Goal: Transaction & Acquisition: Download file/media

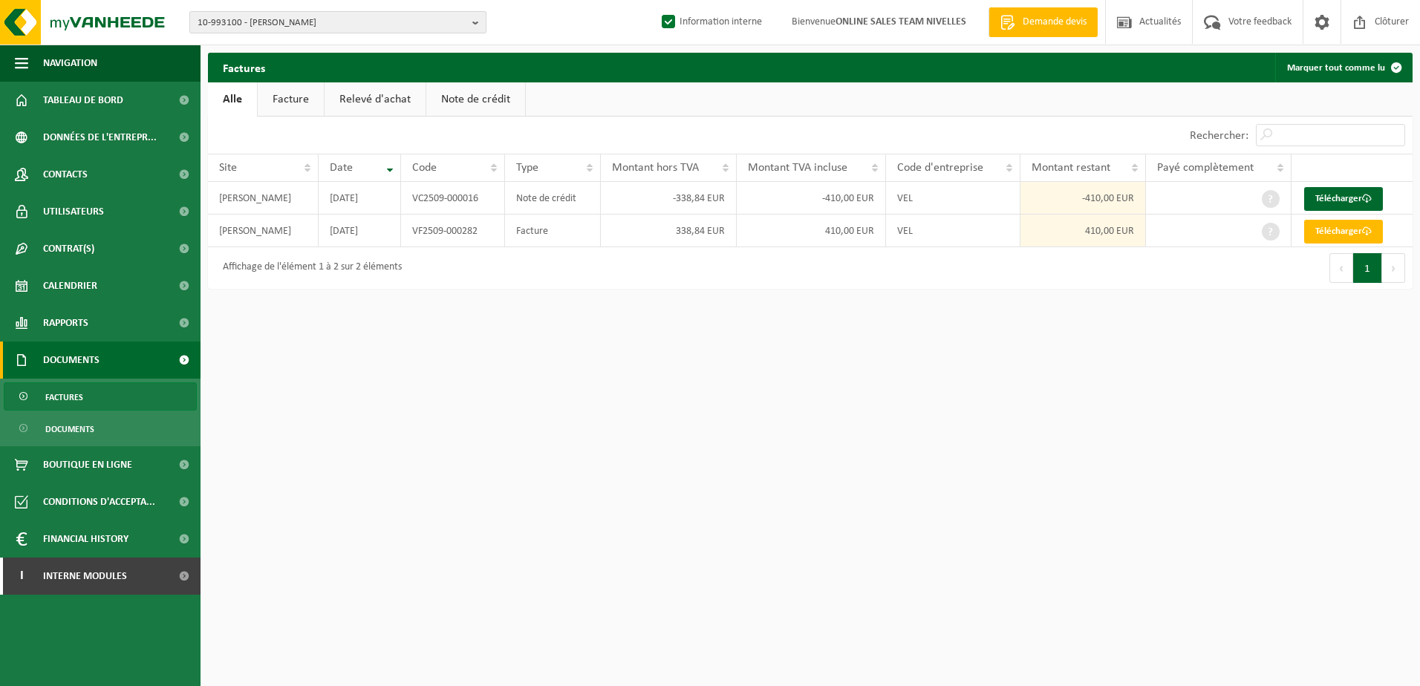
click at [479, 19] on b "button" at bounding box center [478, 22] width 13 height 21
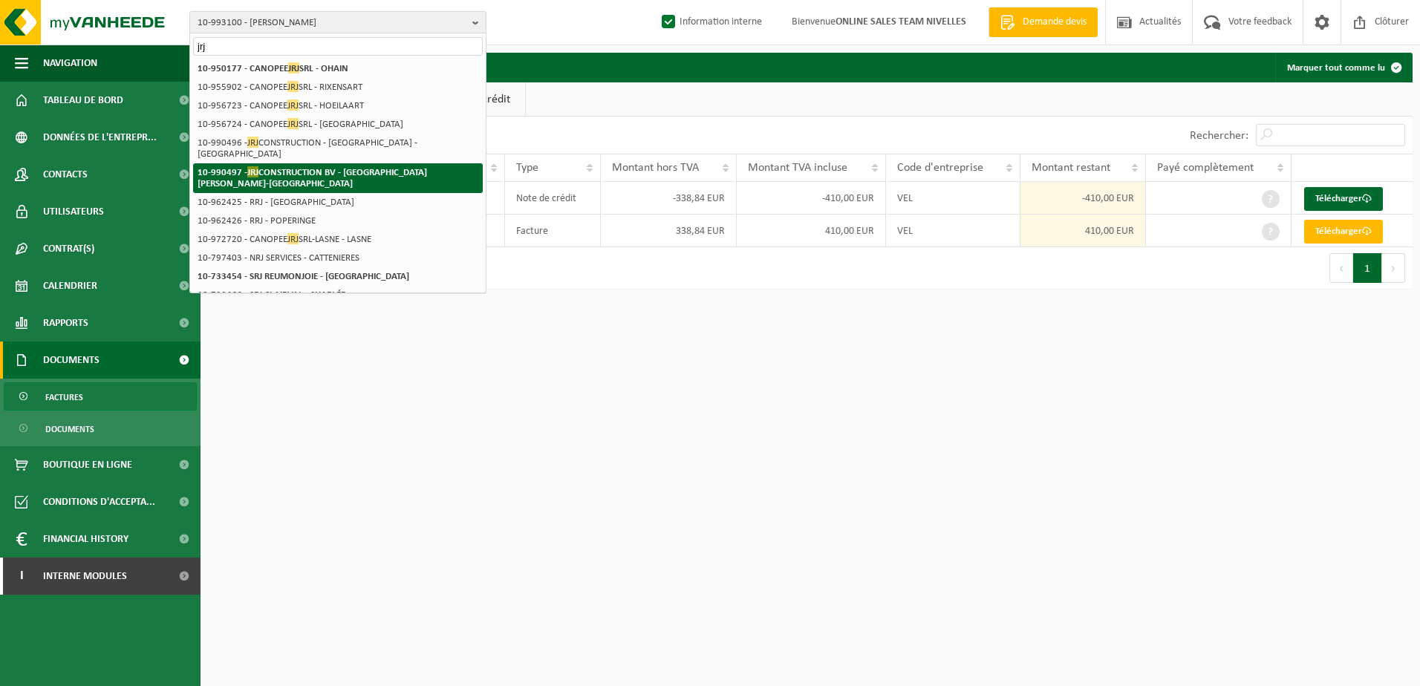
type input "jrj"
click at [380, 166] on strong "10-990497 - JRJ CONSTRUCTION BV - SINT-STEVENS-WOLUWE" at bounding box center [312, 177] width 229 height 22
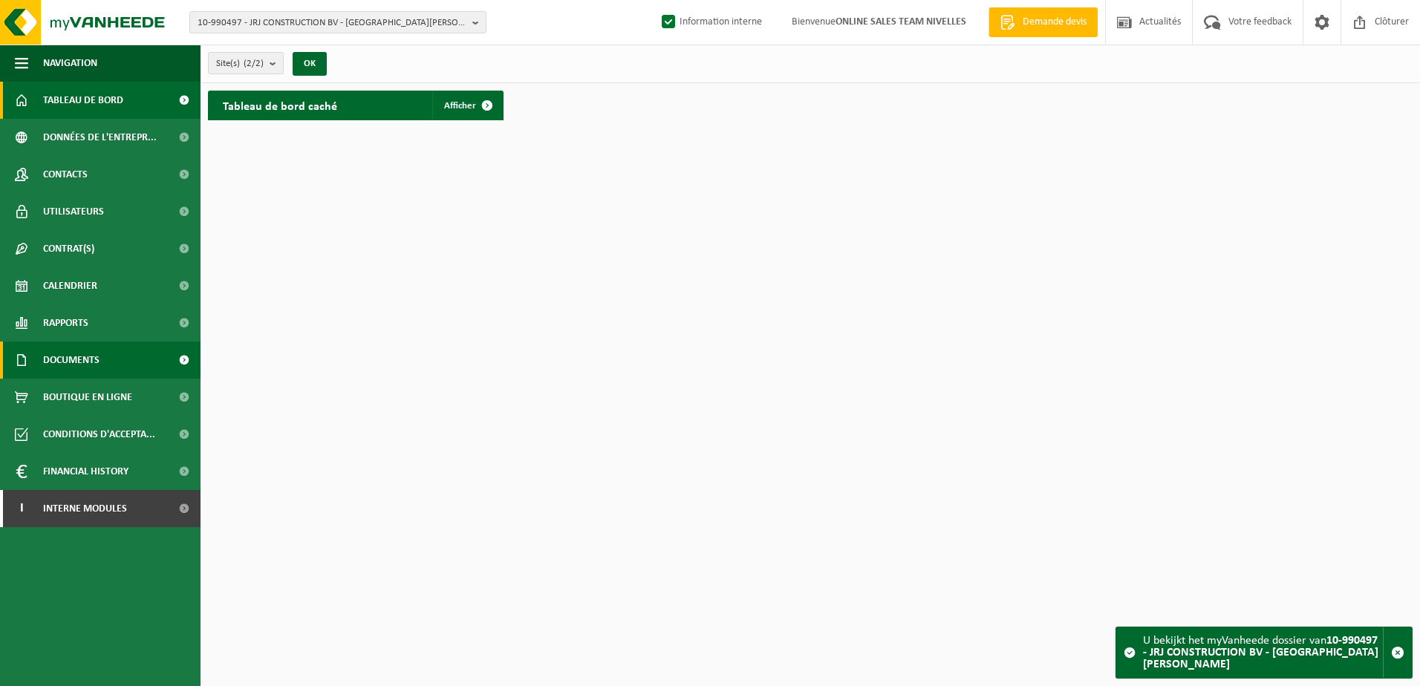
click at [96, 359] on span "Documents" at bounding box center [71, 360] width 56 height 37
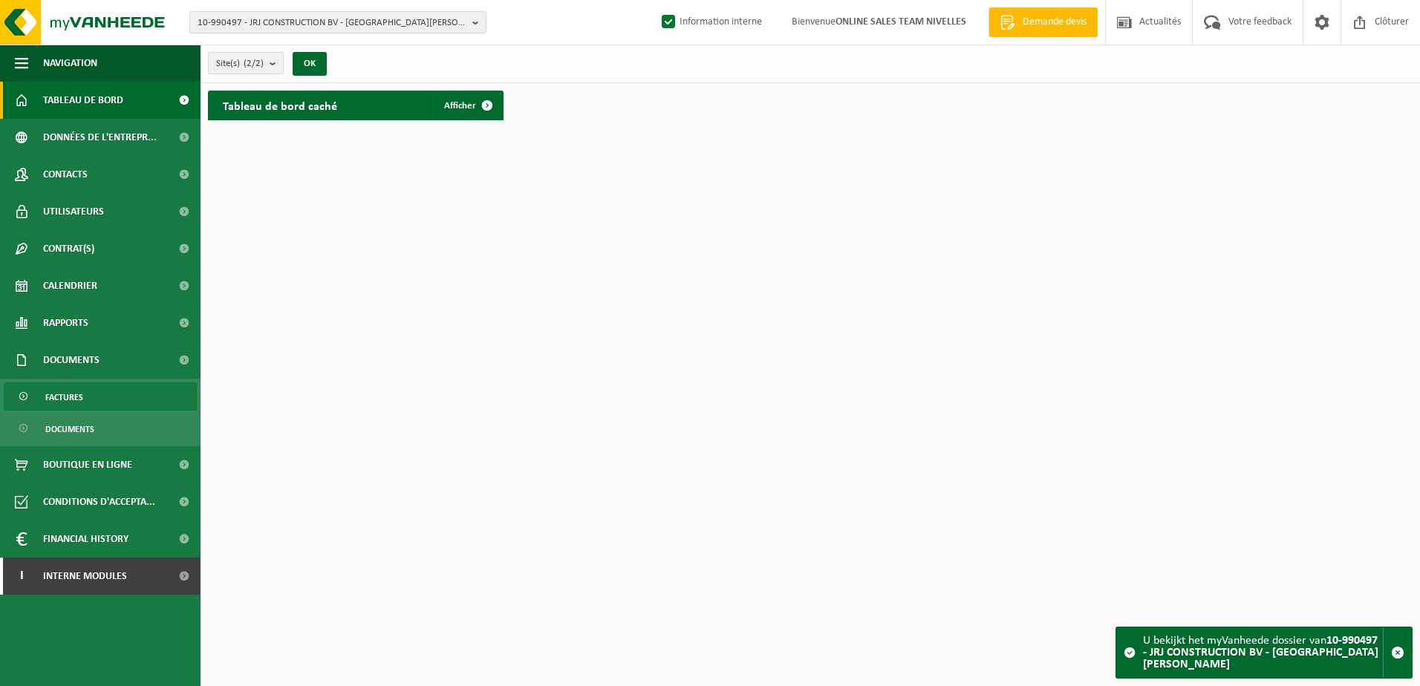
click at [101, 391] on link "Factures" at bounding box center [100, 396] width 193 height 28
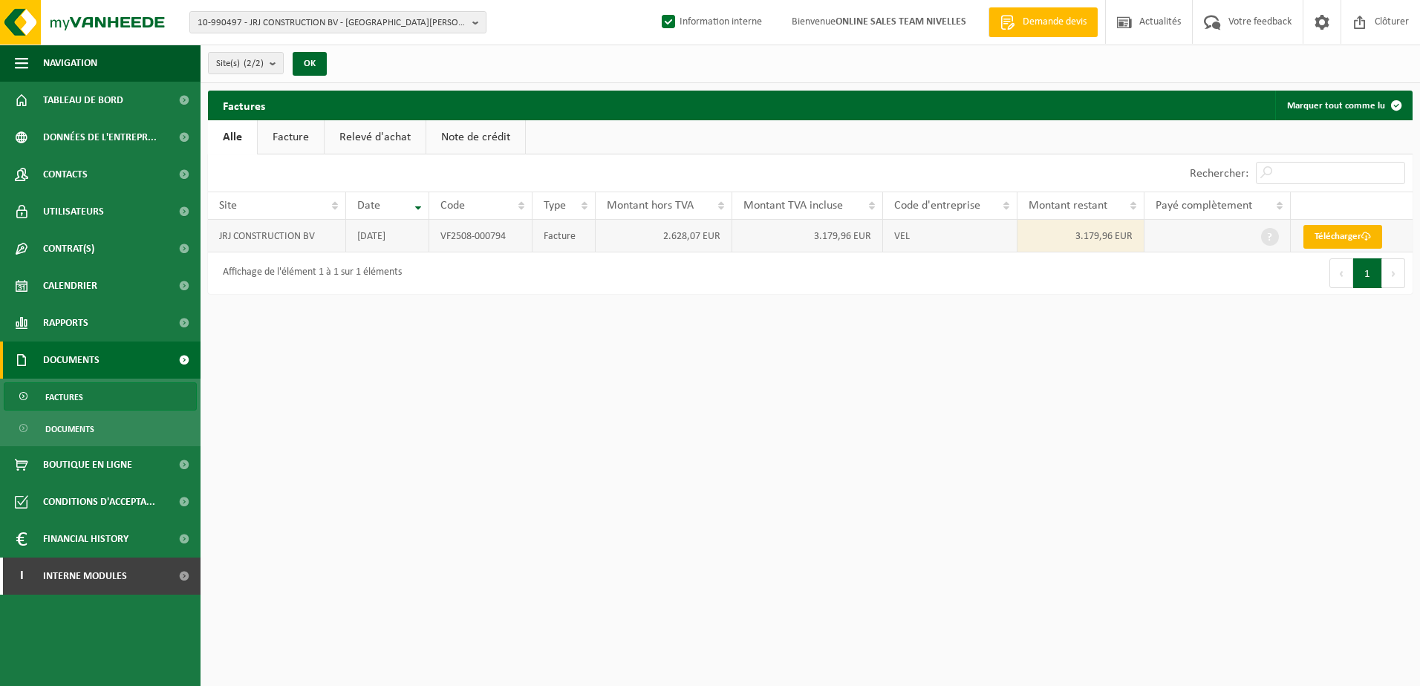
click at [1337, 240] on link "Télécharger" at bounding box center [1342, 237] width 79 height 24
drag, startPoint x: 944, startPoint y: 455, endPoint x: 800, endPoint y: 434, distance: 145.6
click at [942, 454] on html "10-990497 - JRJ CONSTRUCTION BV - SINT-STEVENS-WOLUWE 10-990497 - JRJ CONSTRUCT…" at bounding box center [710, 343] width 1420 height 686
drag, startPoint x: 816, startPoint y: 593, endPoint x: 824, endPoint y: 572, distance: 22.8
click at [821, 581] on html "10-990497 - JRJ CONSTRUCTION BV - SINT-STEVENS-WOLUWE 10-990497 - JRJ CONSTRUCT…" at bounding box center [710, 343] width 1420 height 686
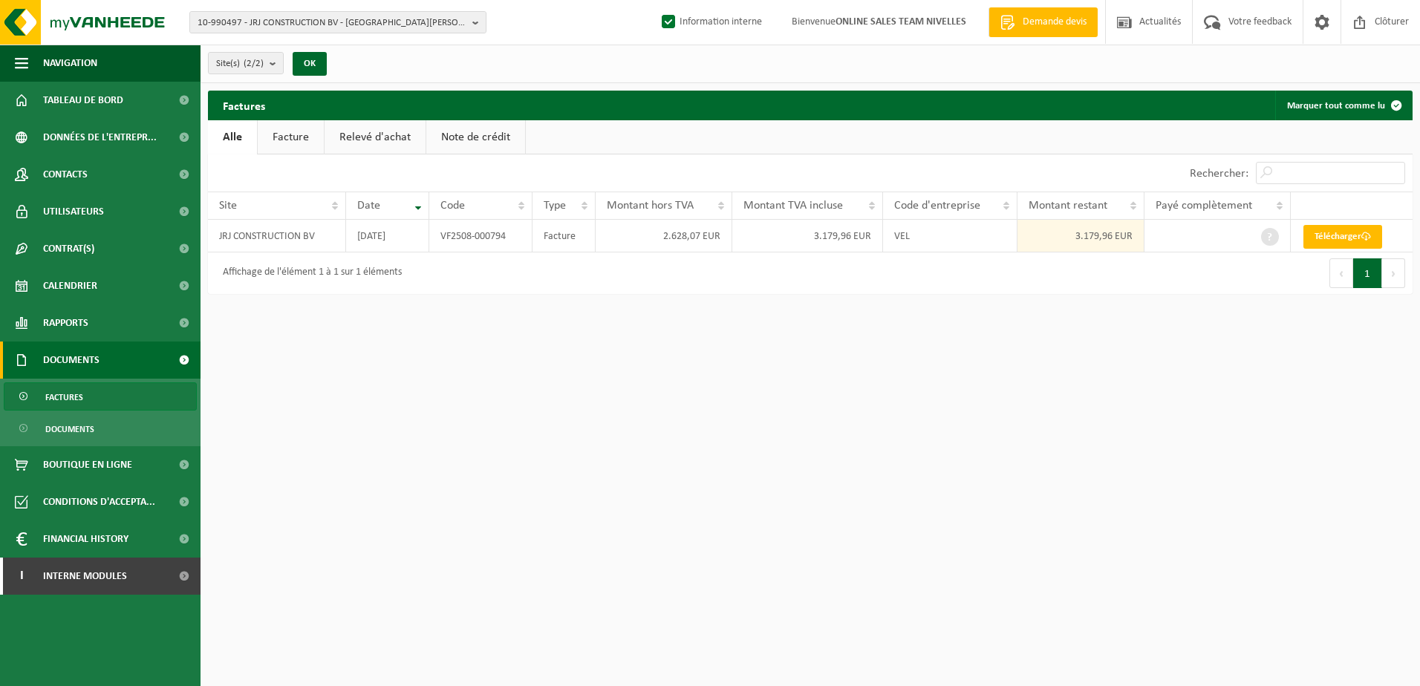
drag, startPoint x: 477, startPoint y: 22, endPoint x: 429, endPoint y: 51, distance: 56.1
click at [477, 22] on b "button" at bounding box center [478, 22] width 13 height 21
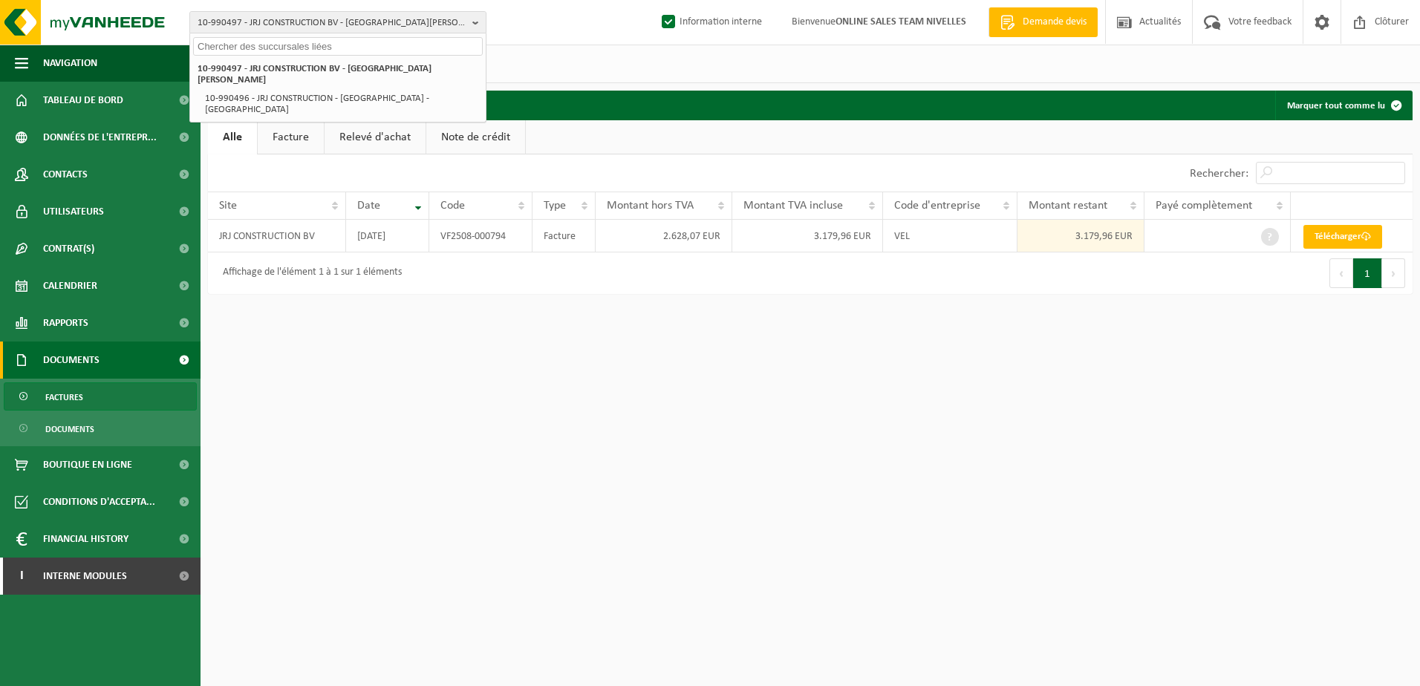
click at [343, 49] on input "text" at bounding box center [338, 46] width 290 height 19
paste input "10-971477"
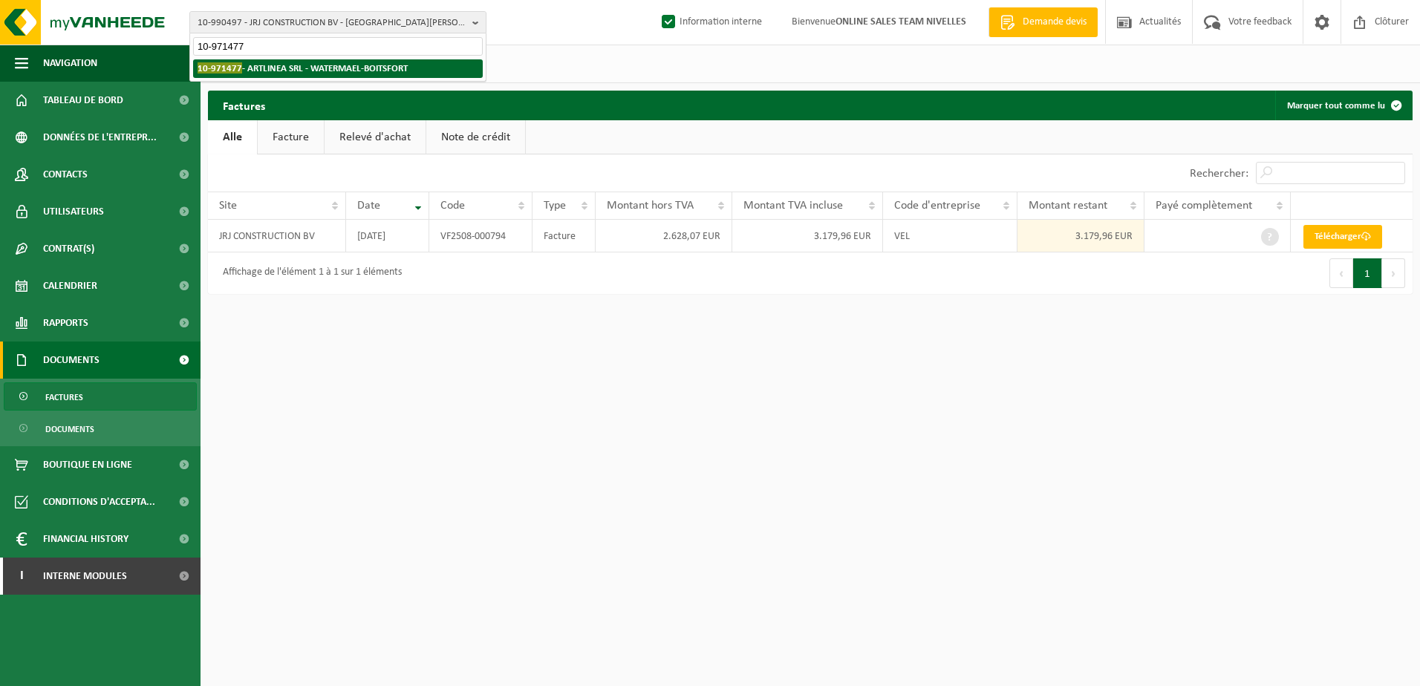
type input "10-971477"
click at [354, 71] on strong "10-971477 - ARTLINEA SRL - WATERMAEL-BOITSFORT" at bounding box center [303, 67] width 210 height 11
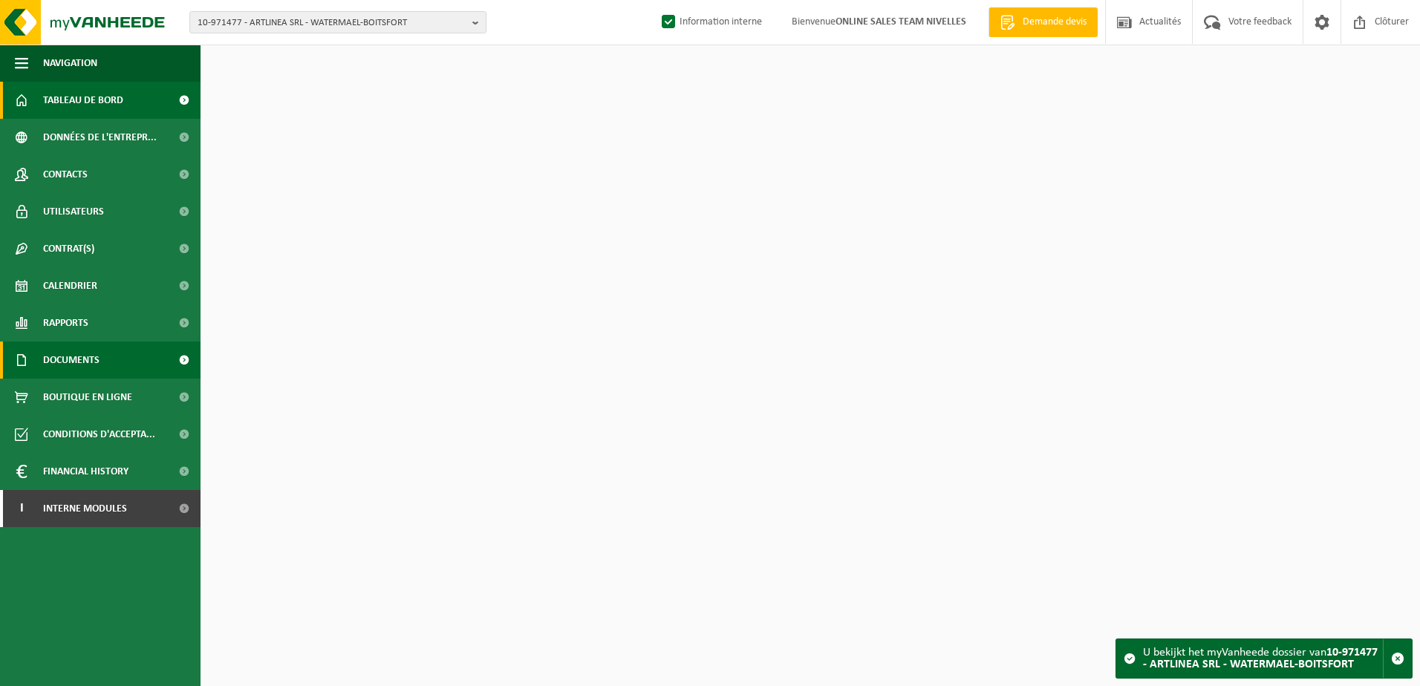
click at [108, 364] on link "Documents" at bounding box center [100, 360] width 201 height 37
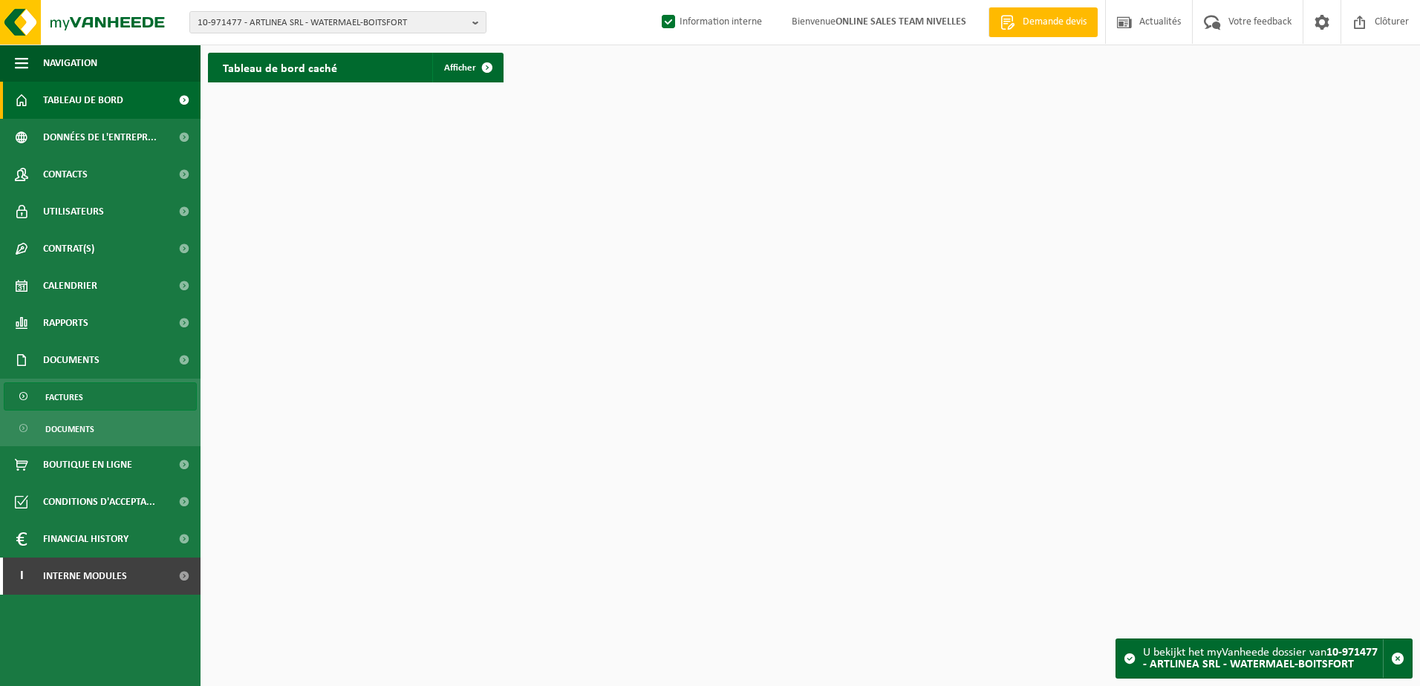
click at [100, 399] on link "Factures" at bounding box center [100, 396] width 193 height 28
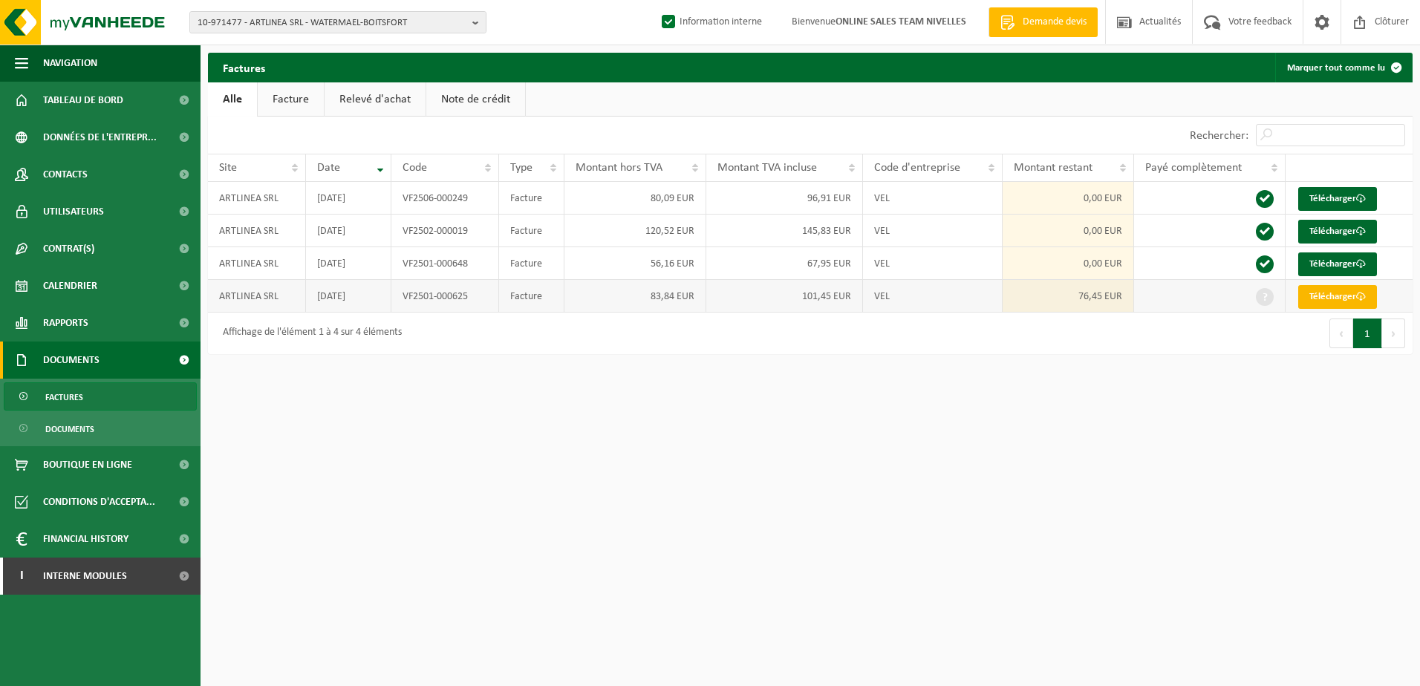
click at [1349, 297] on link "Télécharger" at bounding box center [1337, 297] width 79 height 24
click at [1024, 482] on html "10-971477 - ARTLINEA SRL - WATERMAEL-BOITSFORT 10-971477 - ARTLINEA SRL - WATER…" at bounding box center [710, 343] width 1420 height 686
click at [725, 558] on html "10-971477 - ARTLINEA SRL - WATERMAEL-BOITSFORT 10-971477 - ARTLINEA SRL - WATER…" at bounding box center [710, 343] width 1420 height 686
click at [478, 28] on b "button" at bounding box center [478, 22] width 13 height 21
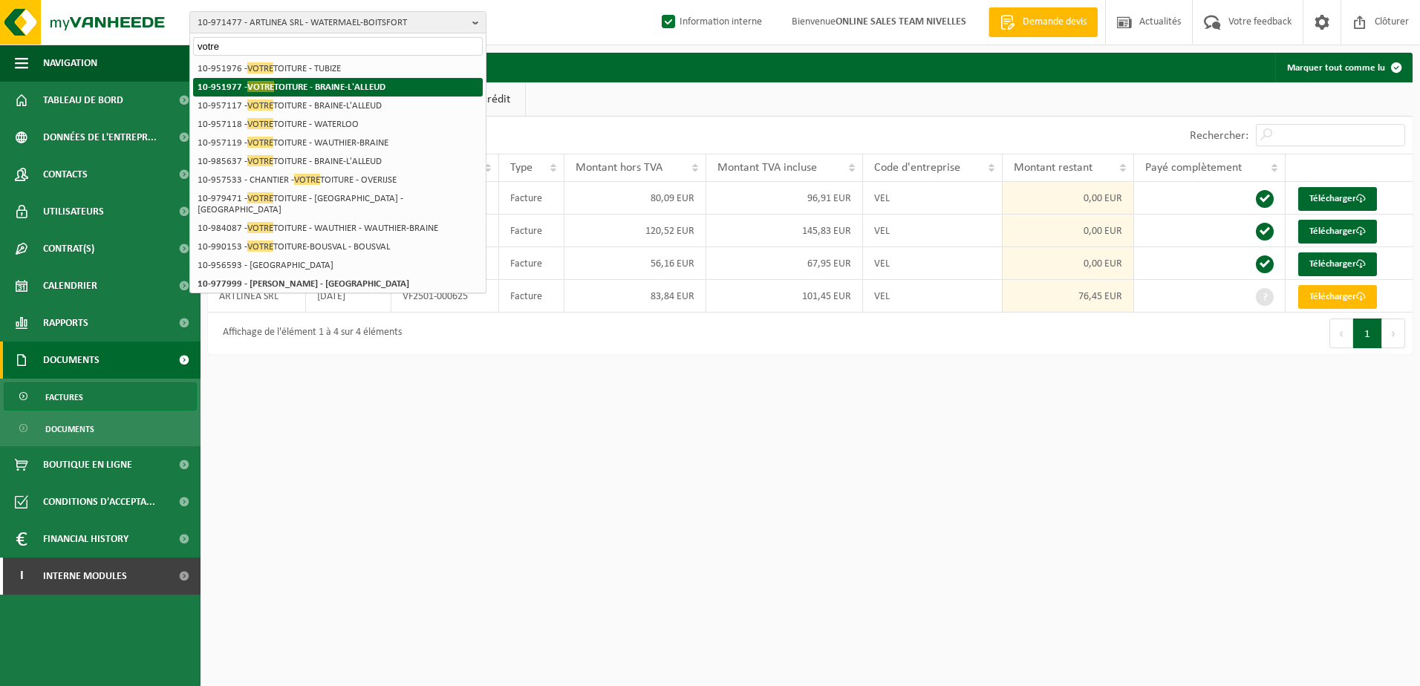
type input "votre"
click at [401, 87] on li "10-951977 - VOTRE TOITURE - BRAINE-L'ALLEUD" at bounding box center [338, 87] width 290 height 19
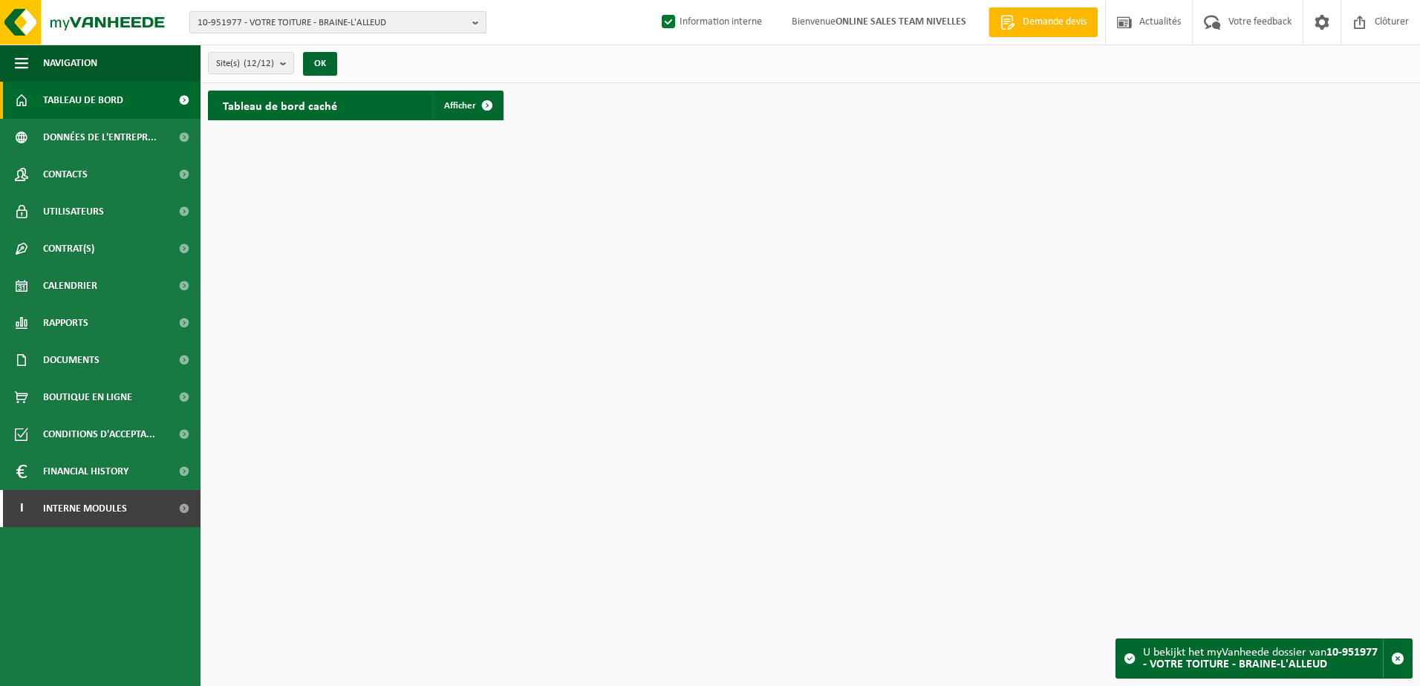
click at [479, 24] on b "button" at bounding box center [478, 22] width 13 height 21
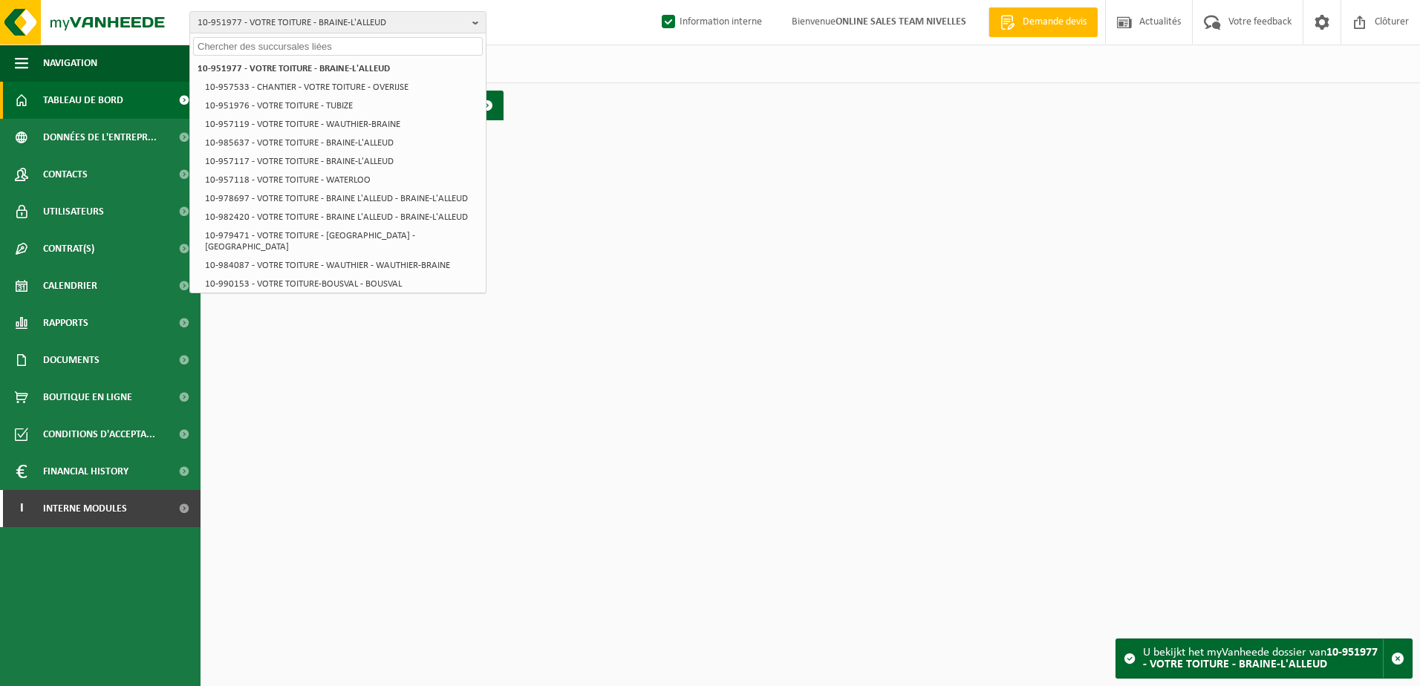
click at [461, 36] on div at bounding box center [338, 44] width 296 height 23
click at [461, 39] on input "text" at bounding box center [338, 46] width 290 height 19
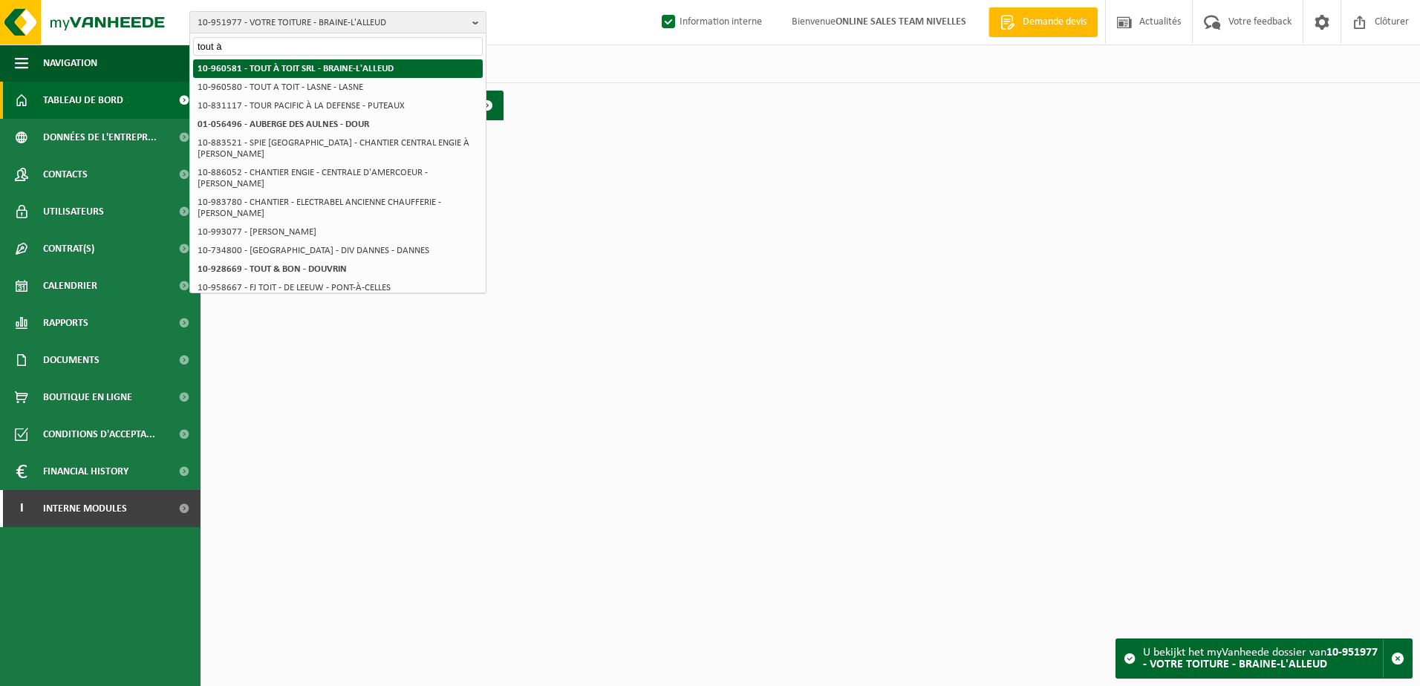
type input "tout à"
click at [415, 68] on li "10-960581 - TOUT À TOIT SRL - BRAINE-L'ALLEUD" at bounding box center [338, 68] width 290 height 19
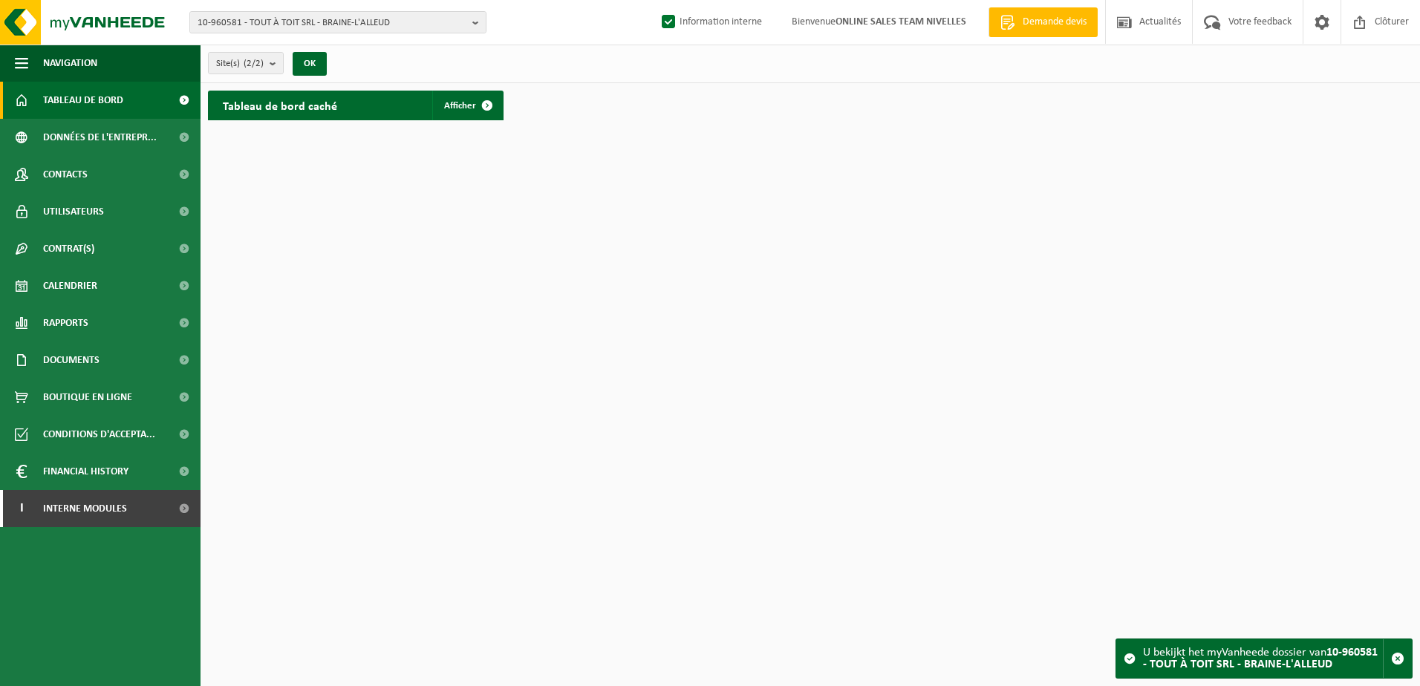
click at [862, 383] on html "10-960581 - TOUT À TOIT SRL - BRAINE-L'ALLEUD 10-960581 - TOUT À TOIT SRL - BRA…" at bounding box center [710, 343] width 1420 height 686
click at [960, 457] on html "10-960581 - TOUT À TOIT SRL - BRAINE-L'ALLEUD 10-960581 - TOUT À TOIT SRL - BRA…" at bounding box center [710, 343] width 1420 height 686
click at [479, 26] on b "button" at bounding box center [478, 22] width 13 height 21
type input "10-950716"
click at [429, 71] on li "10-950716 - DROHME GESTION DES SPORTS - UKKEL" at bounding box center [338, 68] width 290 height 19
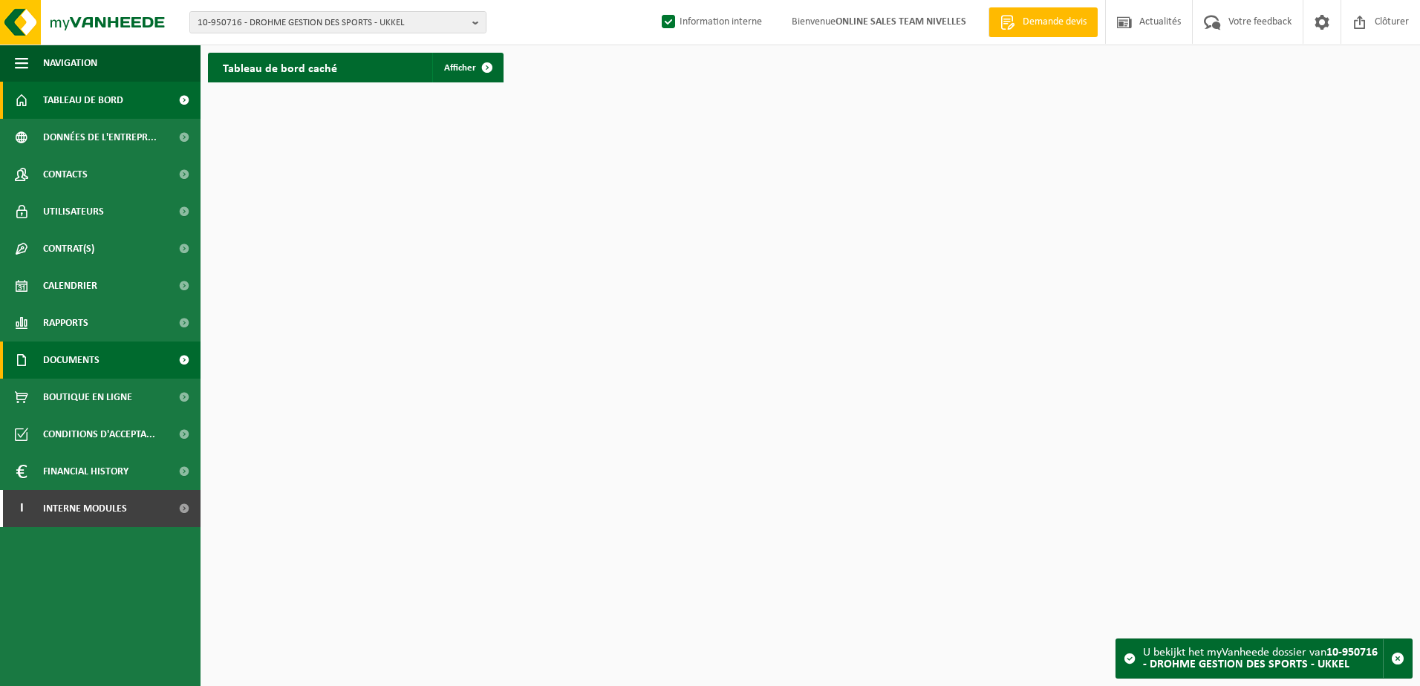
click at [98, 364] on span "Documents" at bounding box center [71, 360] width 56 height 37
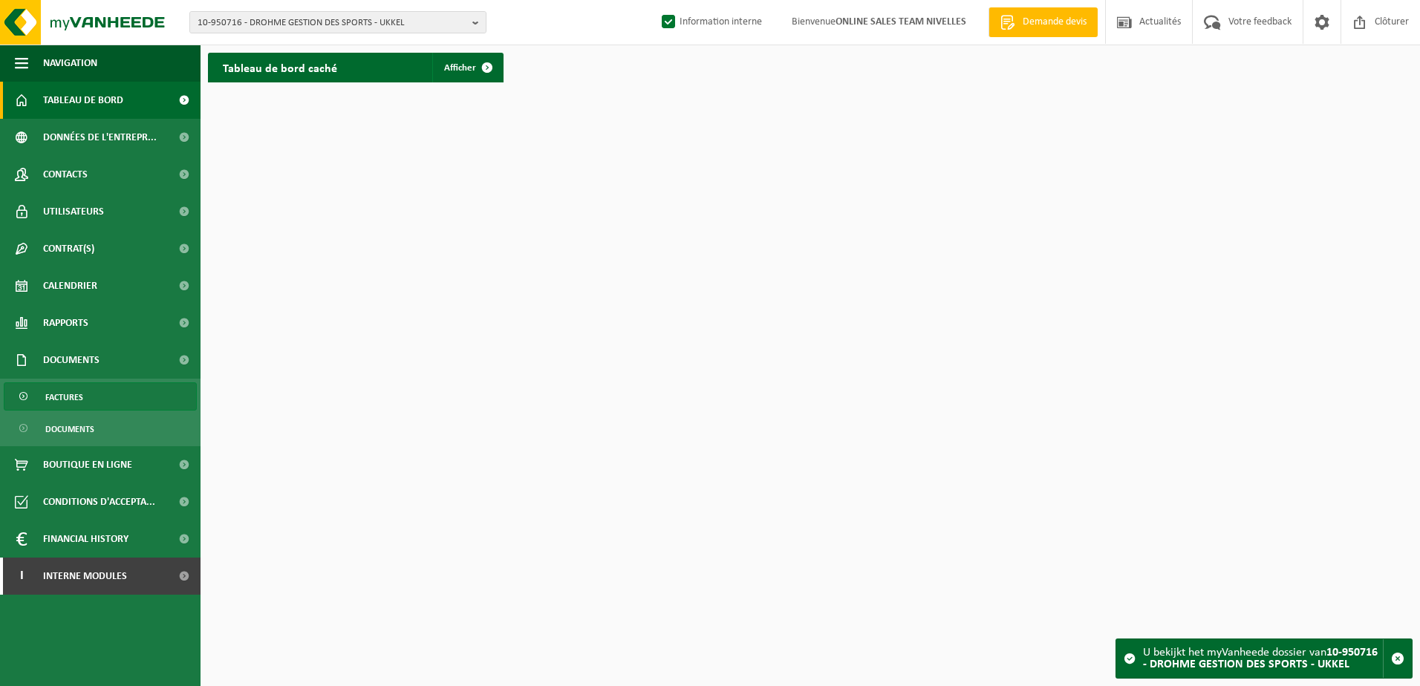
click at [97, 391] on link "Factures" at bounding box center [100, 396] width 193 height 28
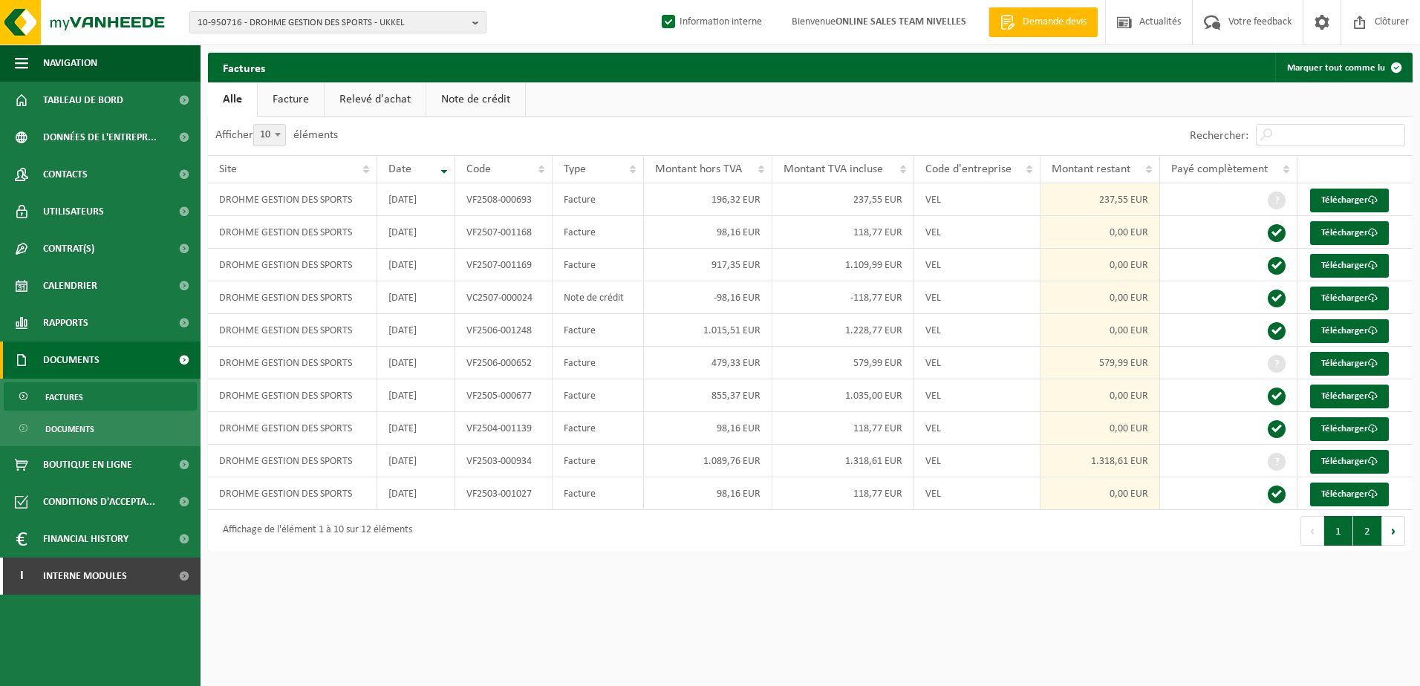
click at [1364, 525] on button "2" at bounding box center [1367, 531] width 29 height 30
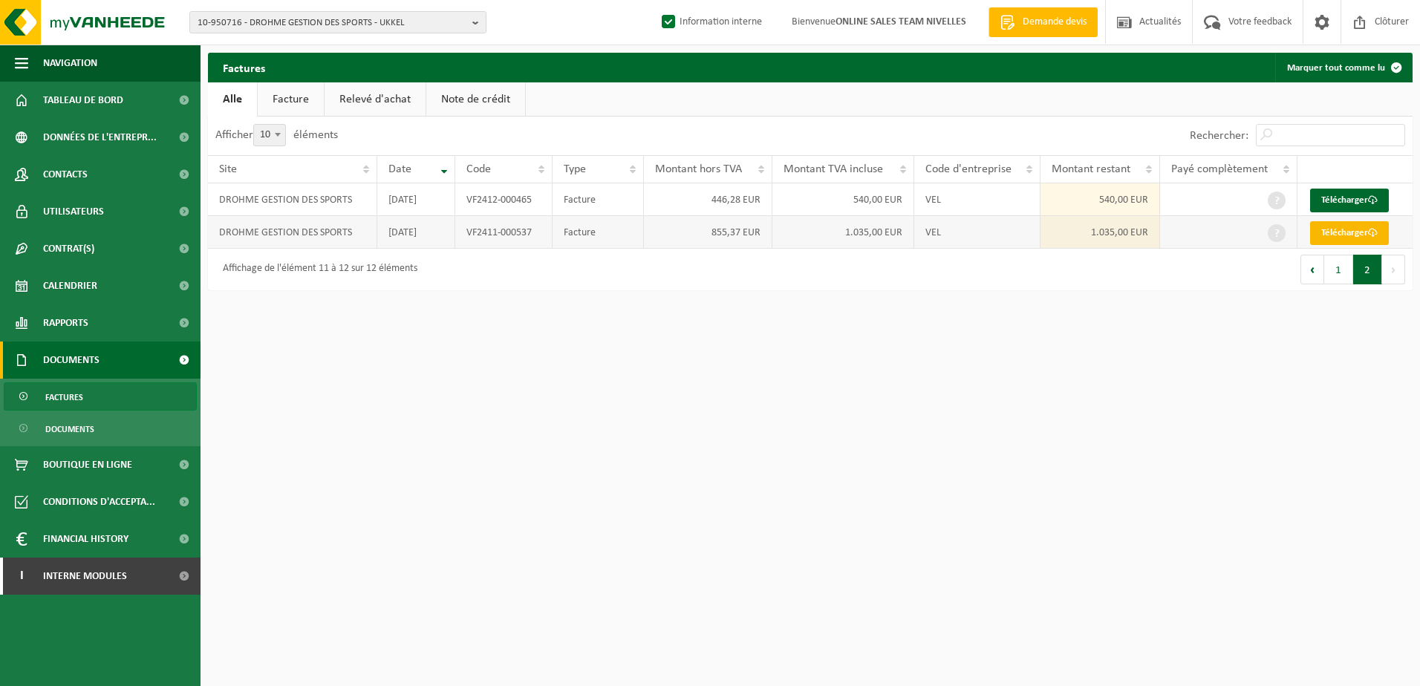
click at [1356, 236] on link "Télécharger" at bounding box center [1349, 233] width 79 height 24
click at [1361, 201] on link "Télécharger" at bounding box center [1349, 201] width 79 height 24
click at [1344, 269] on button "1" at bounding box center [1338, 270] width 29 height 30
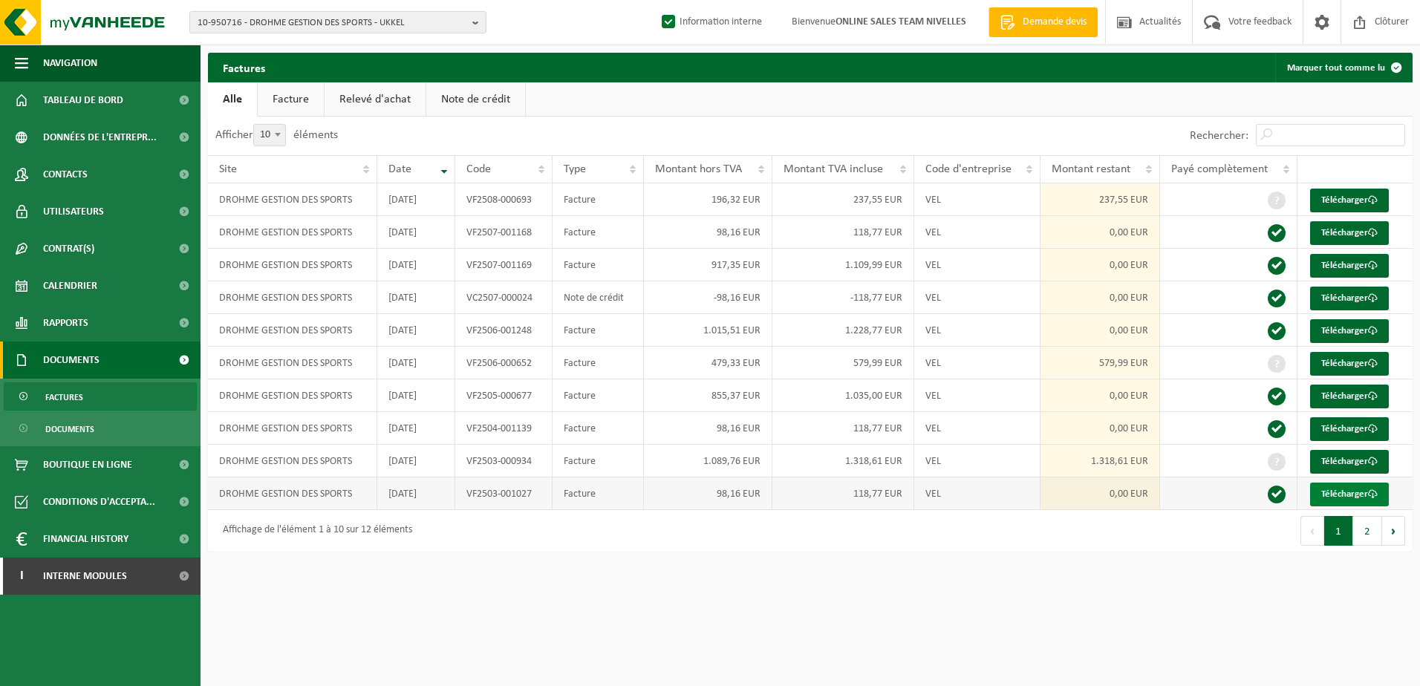
click at [1333, 495] on link "Télécharger" at bounding box center [1349, 495] width 79 height 24
click at [1364, 459] on link "Télécharger" at bounding box center [1349, 462] width 79 height 24
click at [1353, 430] on link "Télécharger" at bounding box center [1349, 429] width 79 height 24
click at [1350, 397] on link "Télécharger" at bounding box center [1349, 397] width 79 height 24
click at [1353, 361] on link "Télécharger" at bounding box center [1349, 364] width 79 height 24
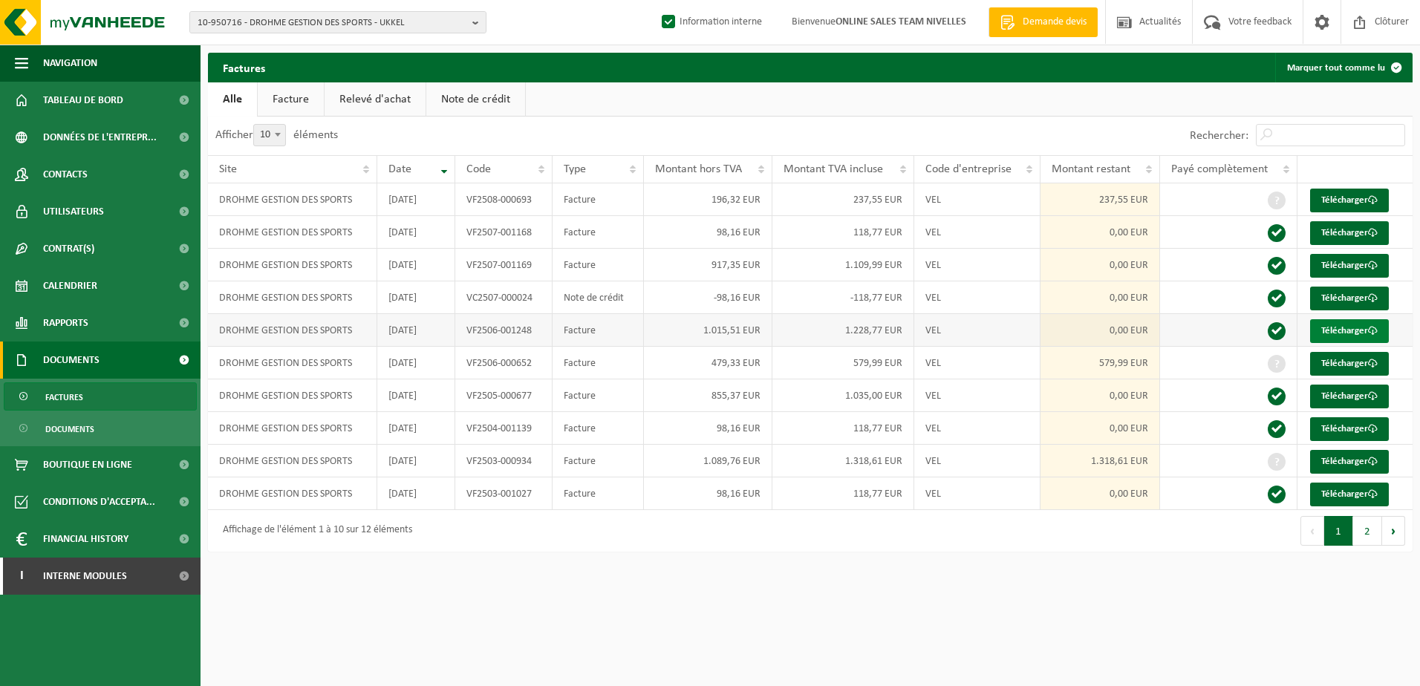
click at [1351, 334] on link "Télécharger" at bounding box center [1349, 331] width 79 height 24
click at [1352, 301] on link "Télécharger" at bounding box center [1349, 299] width 79 height 24
click at [1352, 269] on link "Télécharger" at bounding box center [1349, 266] width 79 height 24
click at [1348, 234] on link "Télécharger" at bounding box center [1349, 233] width 79 height 24
click at [1348, 203] on link "Télécharger" at bounding box center [1349, 201] width 79 height 24
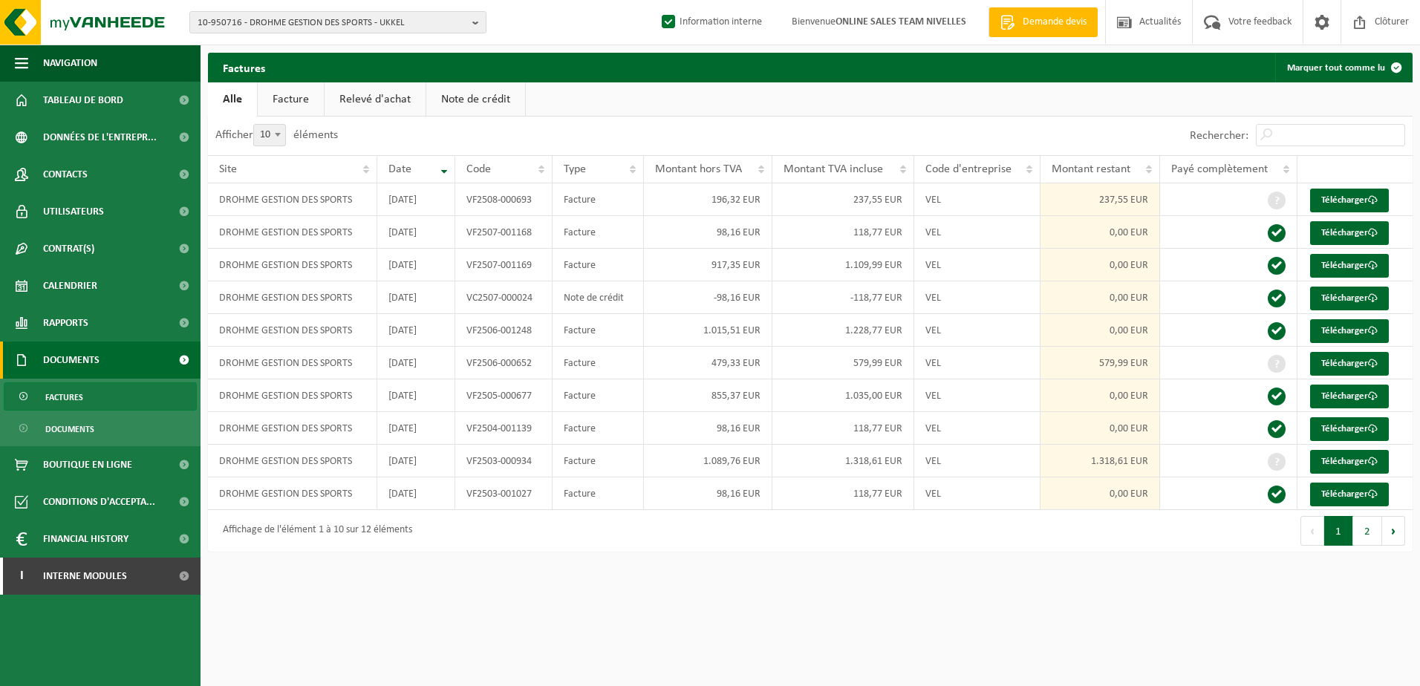
click at [490, 614] on html "10-950716 - DROHME GESTION DES SPORTS - UKKEL 10-950716 - DROHME GESTION DES SP…" at bounding box center [710, 343] width 1420 height 686
click at [470, 20] on button "10-950716 - DROHME GESTION DES SPORTS - UKKEL" at bounding box center [337, 22] width 297 height 22
click at [370, 50] on input "text" at bounding box center [338, 46] width 290 height 19
paste input "10-950730"
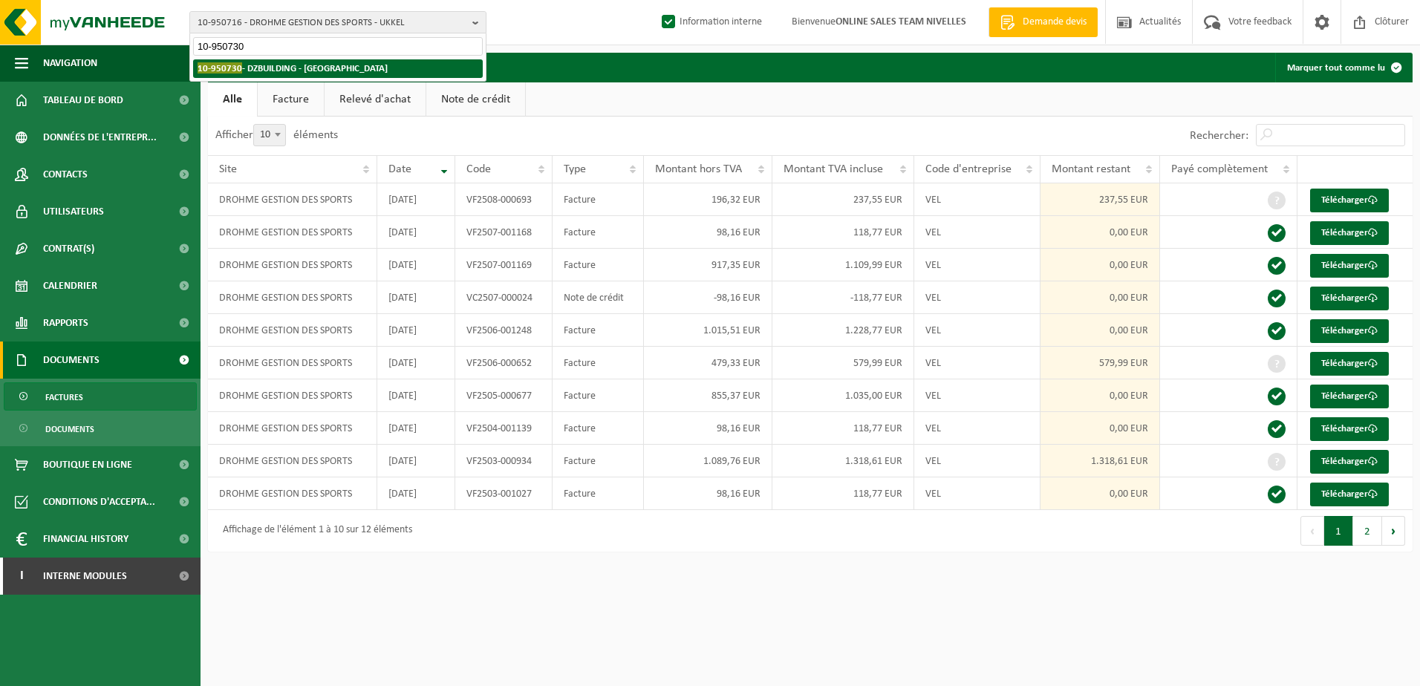
type input "10-950730"
click at [363, 71] on li "10-950730 - DZBUILDING - ANDERLECHT" at bounding box center [338, 68] width 290 height 19
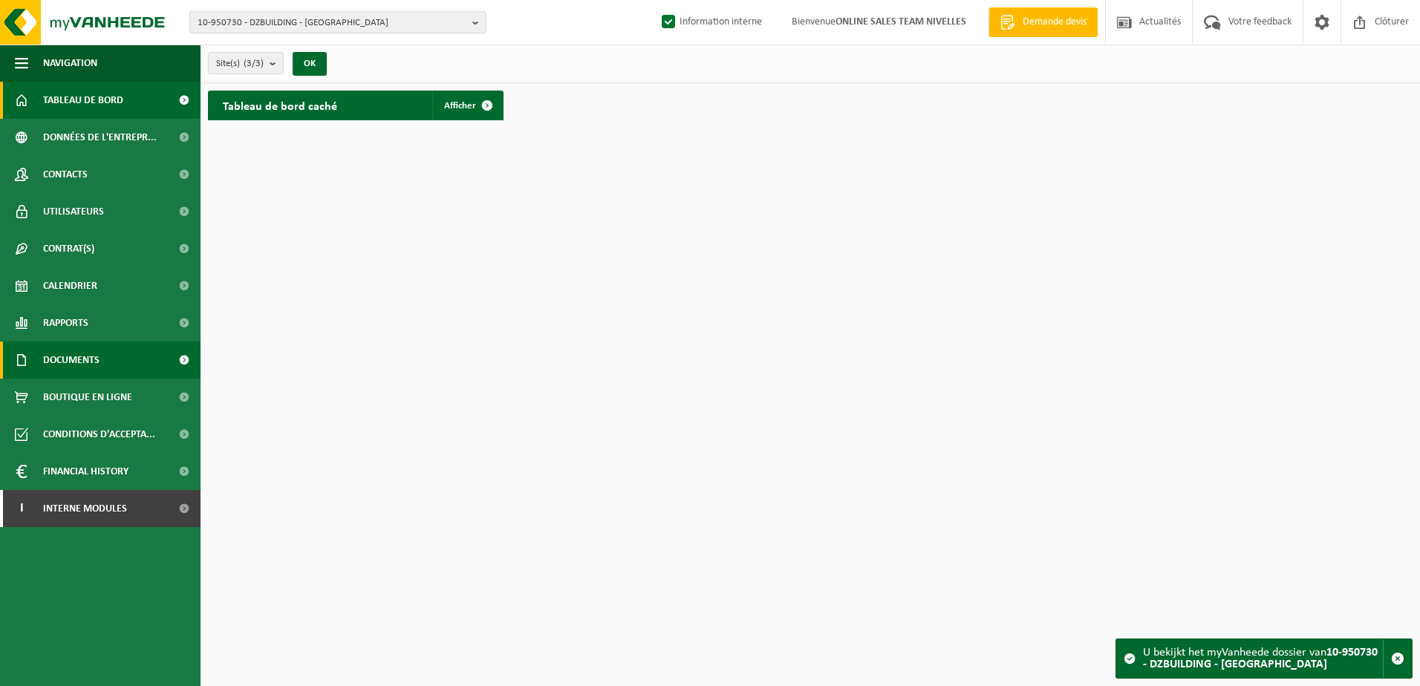
click at [103, 362] on link "Documents" at bounding box center [100, 360] width 201 height 37
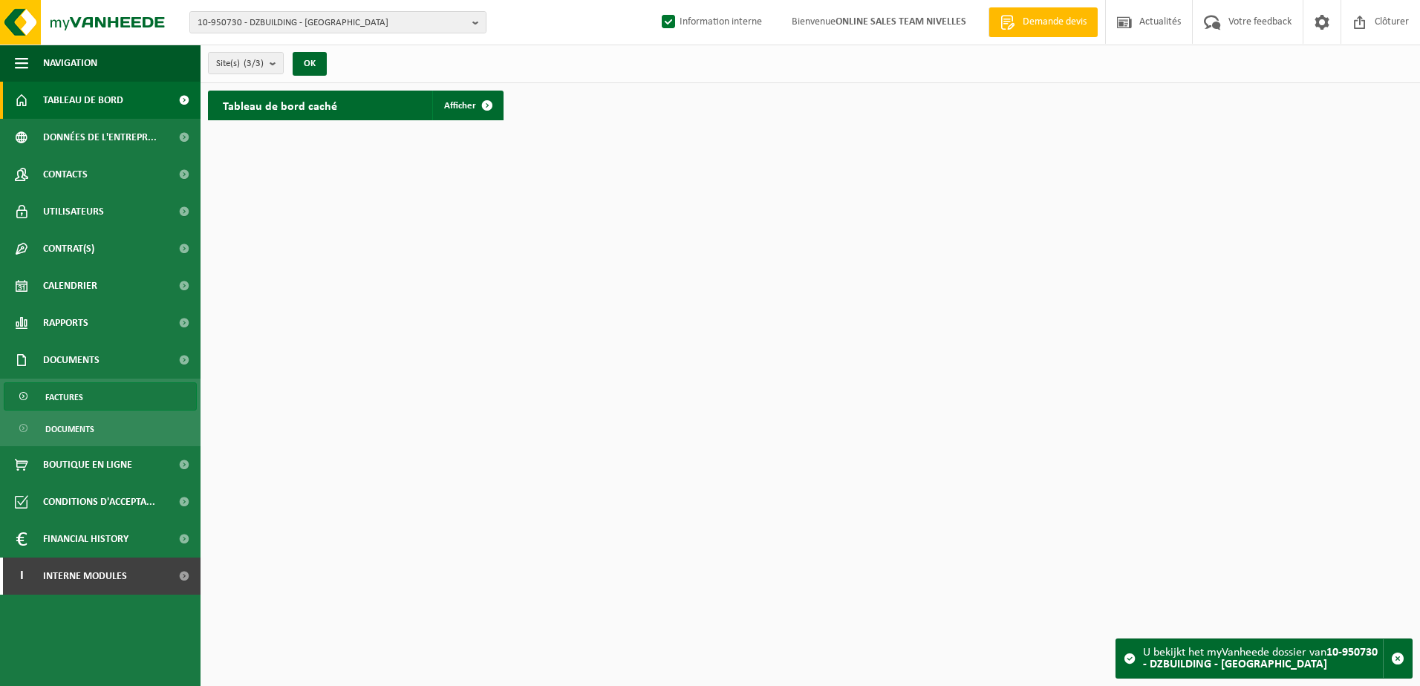
click at [102, 400] on link "Factures" at bounding box center [100, 396] width 193 height 28
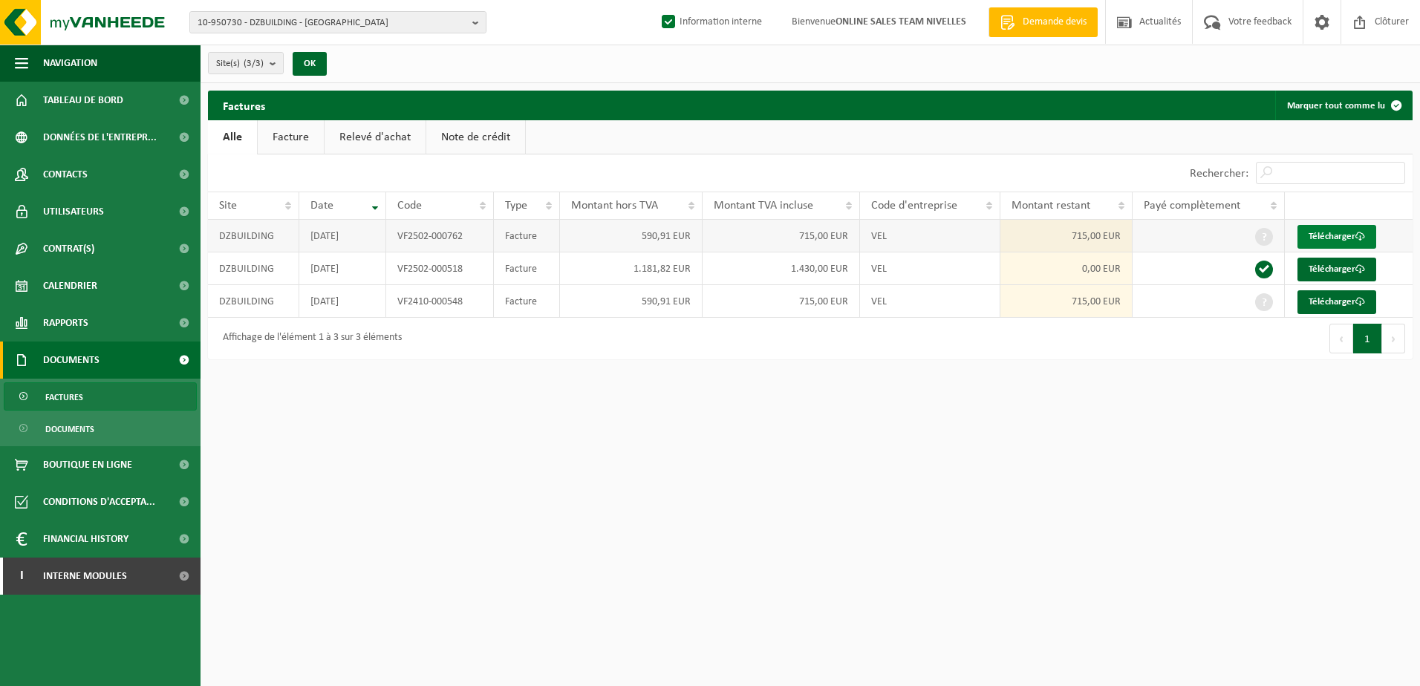
click at [1347, 236] on link "Télécharger" at bounding box center [1336, 237] width 79 height 24
click at [1351, 299] on link "Télécharger" at bounding box center [1336, 302] width 79 height 24
click at [755, 475] on html "10-950730 - DZBUILDING - [GEOGRAPHIC_DATA] 10-950730 - DZBUILDING - [GEOGRAPHIC…" at bounding box center [710, 343] width 1420 height 686
click at [125, 167] on link "Contacts" at bounding box center [100, 174] width 201 height 37
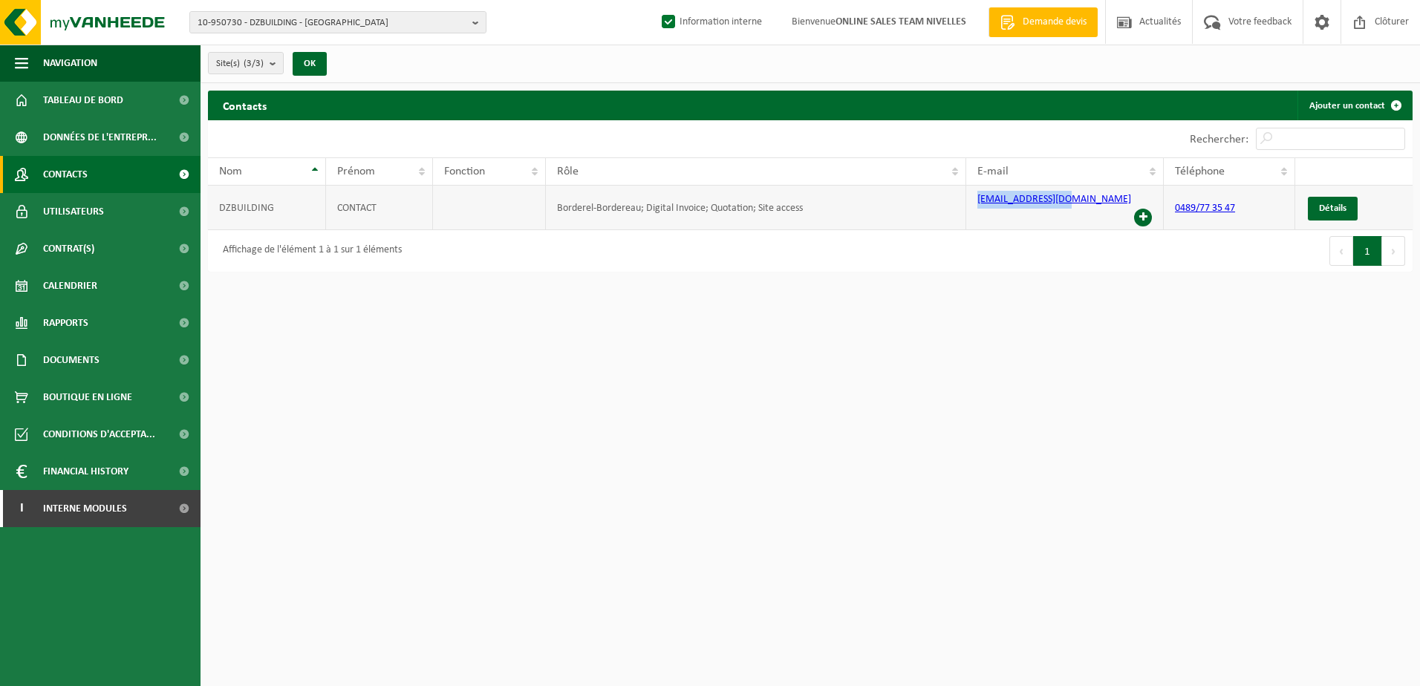
drag, startPoint x: 1077, startPoint y: 205, endPoint x: 974, endPoint y: 202, distance: 103.3
click at [974, 202] on td "info@dzbuilding.be" at bounding box center [1065, 208] width 198 height 45
copy link "info@dzbuilding.be"
drag, startPoint x: 478, startPoint y: 25, endPoint x: 380, endPoint y: 42, distance: 99.5
click at [470, 27] on button "10-950730 - DZBUILDING - ANDERLECHT" at bounding box center [337, 22] width 297 height 22
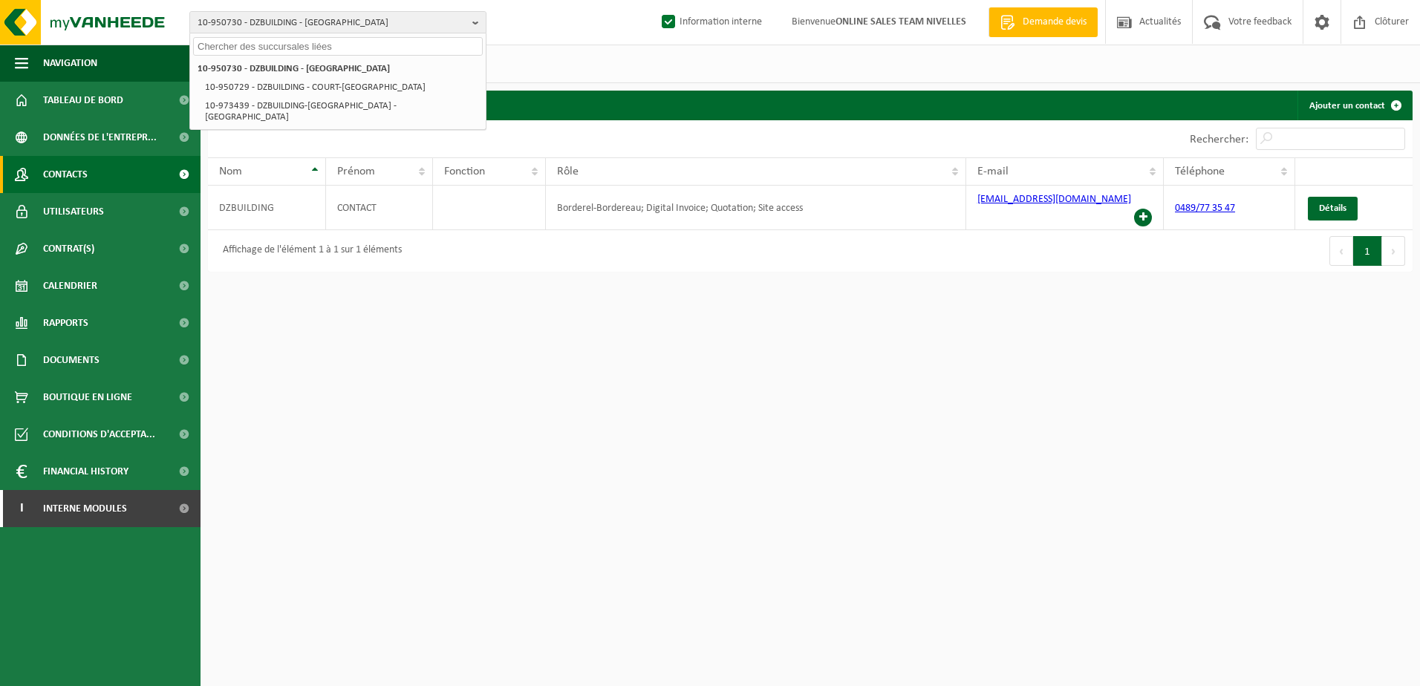
click at [372, 42] on input "text" at bounding box center [338, 46] width 290 height 19
paste input "10-950776"
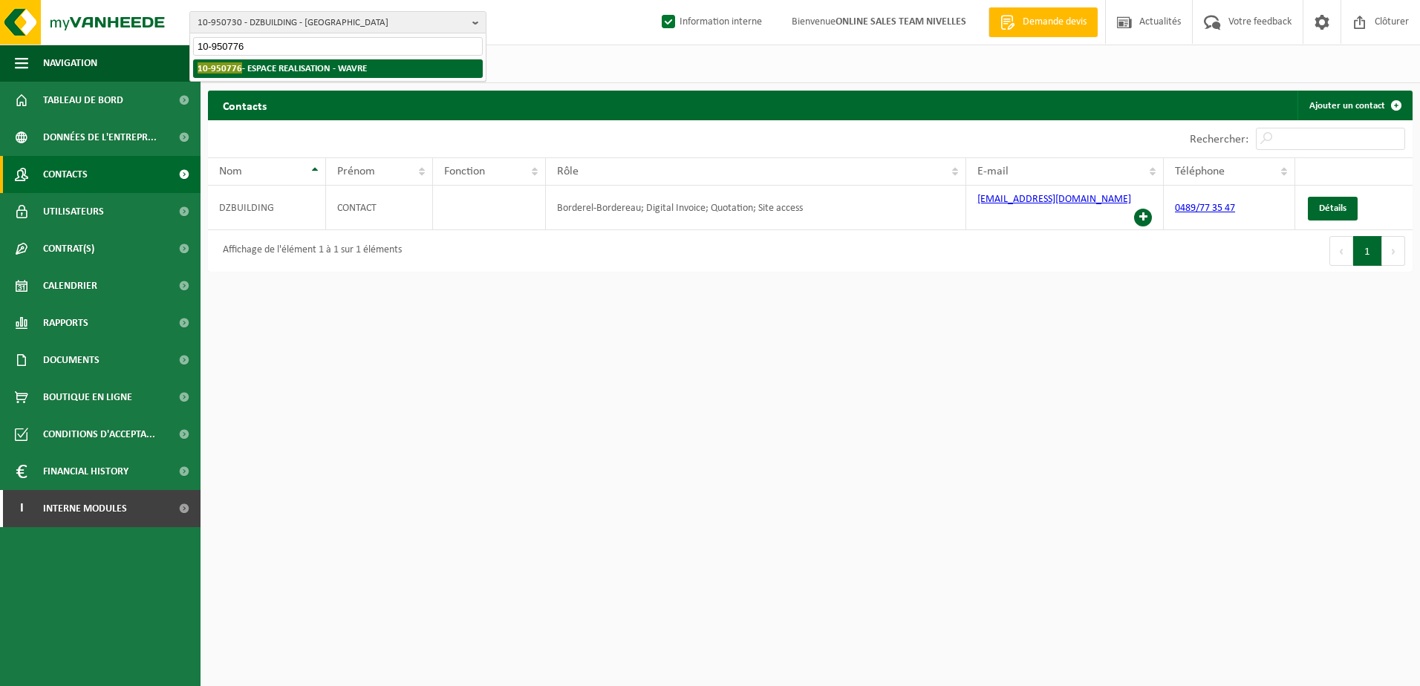
type input "10-950776"
click at [367, 71] on strong "10-950776 - ESPACE REALISATION - WAVRE" at bounding box center [282, 67] width 169 height 11
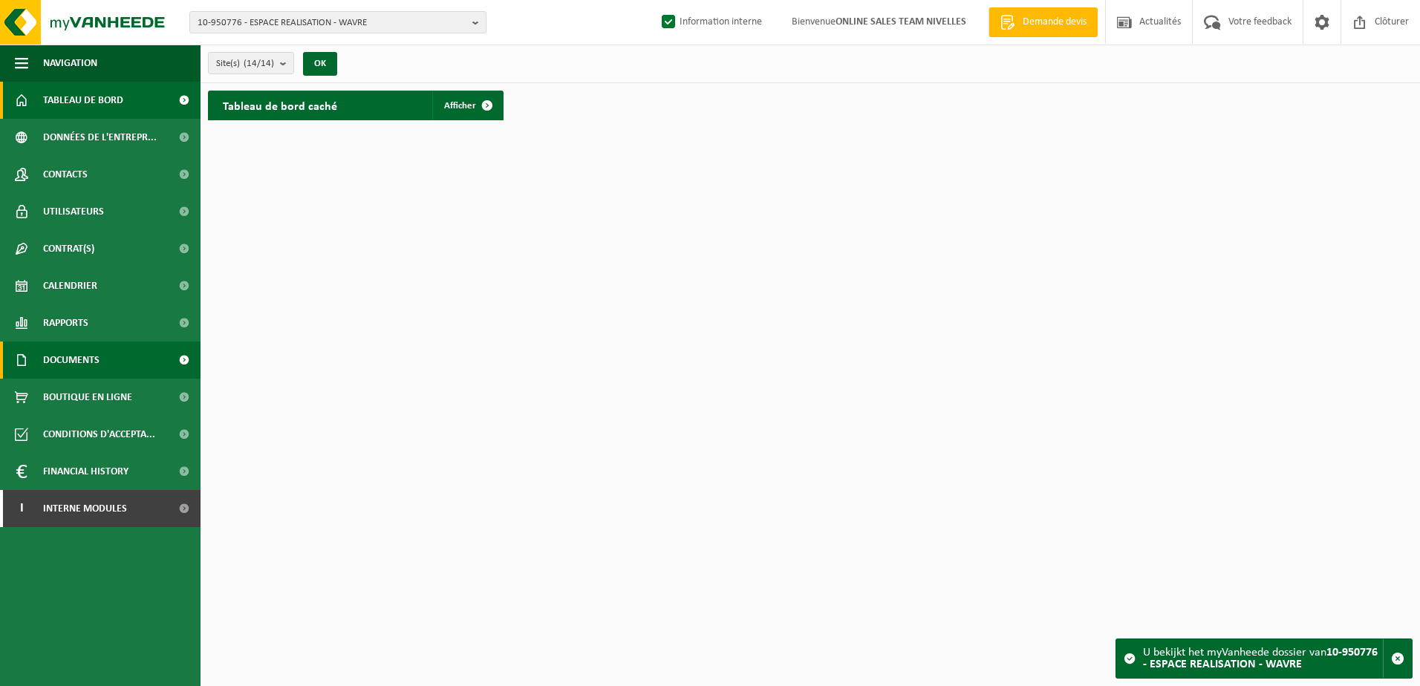
drag, startPoint x: 100, startPoint y: 360, endPoint x: 99, endPoint y: 370, distance: 9.8
click at [100, 360] on link "Documents" at bounding box center [100, 360] width 201 height 37
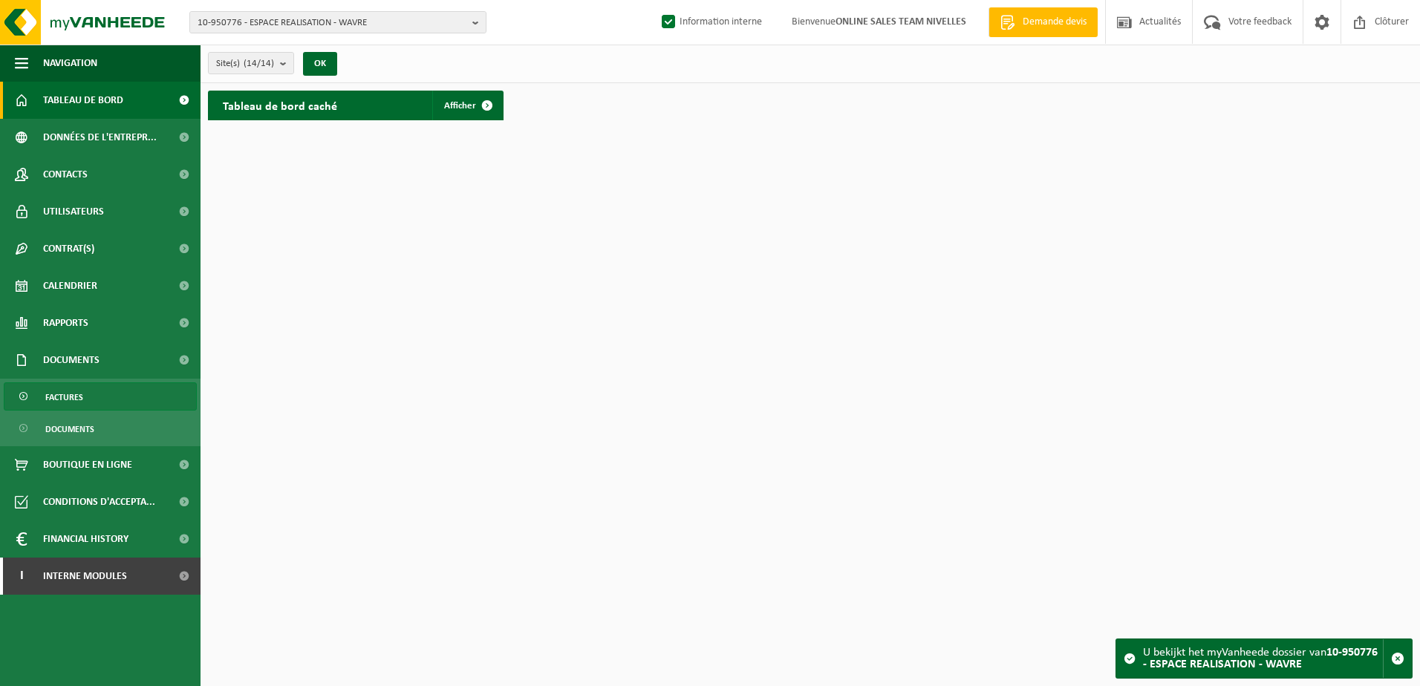
click at [95, 393] on link "Factures" at bounding box center [100, 396] width 193 height 28
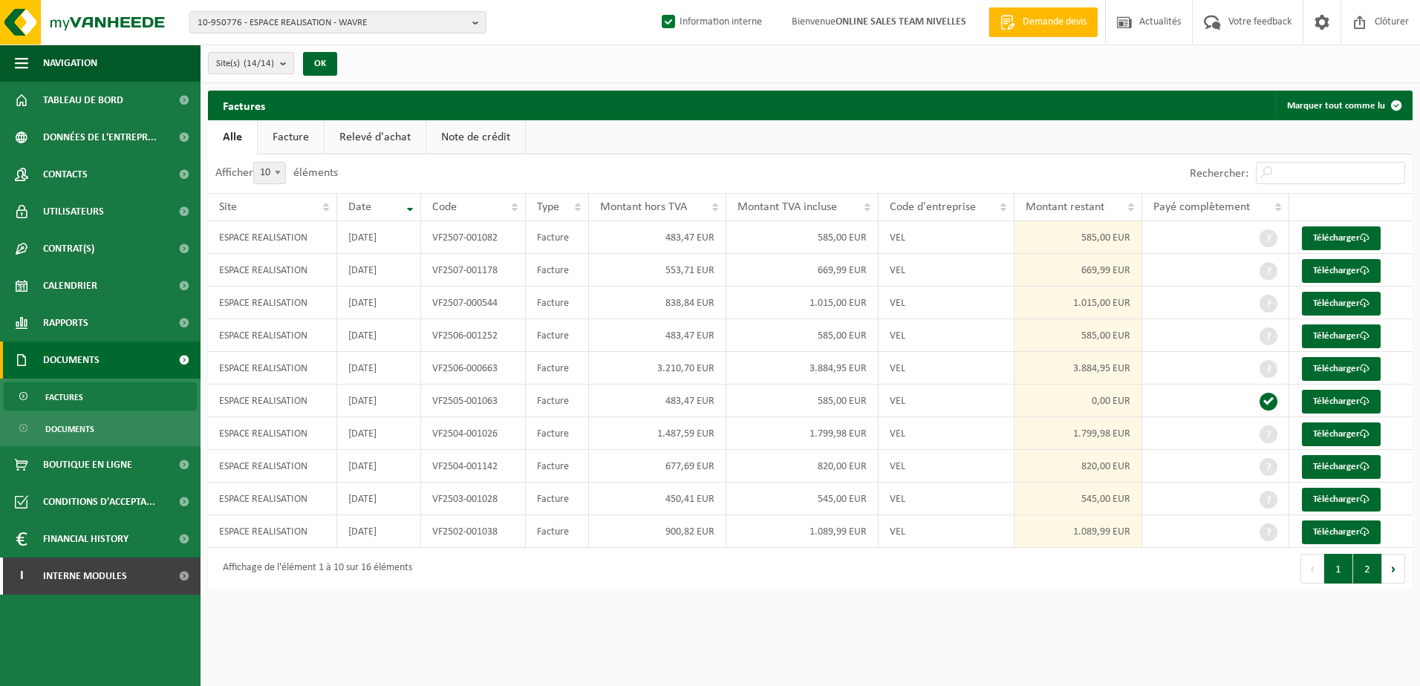
click at [1371, 579] on button "2" at bounding box center [1367, 569] width 29 height 30
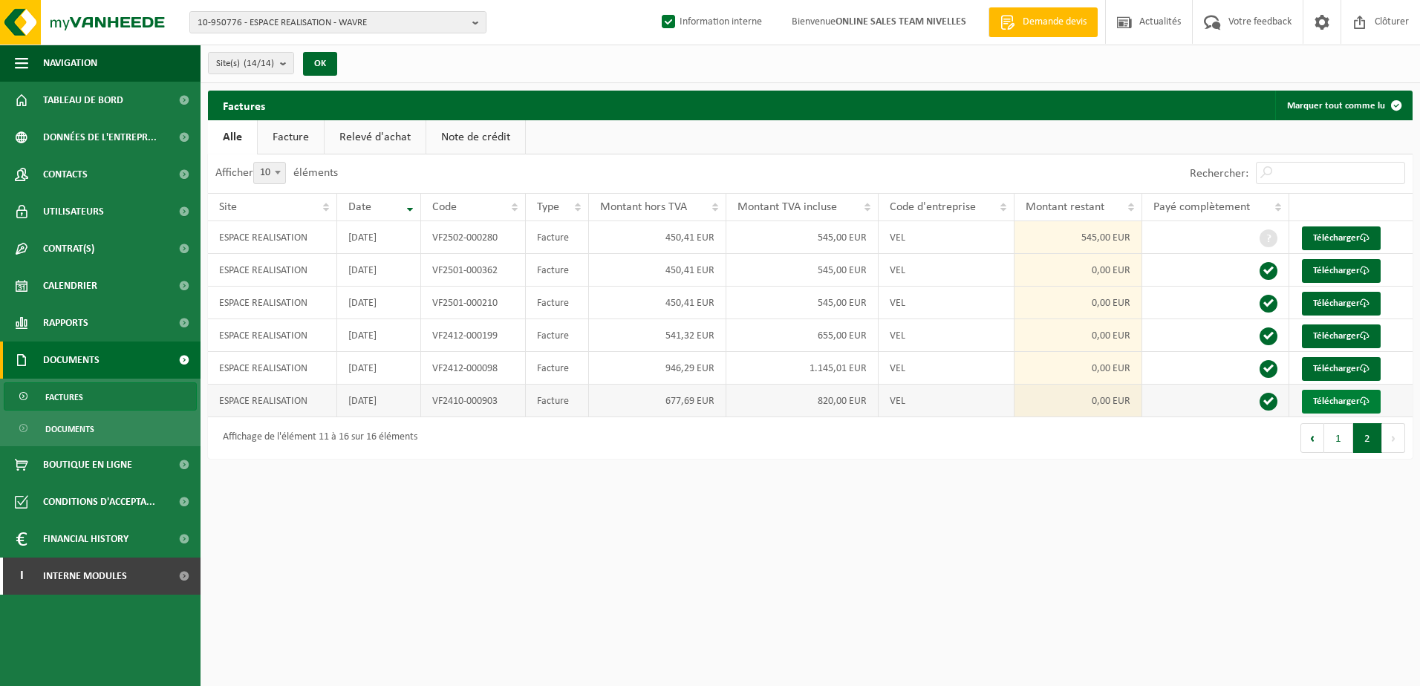
click at [1360, 390] on link "Télécharger" at bounding box center [1341, 402] width 79 height 24
click at [1352, 359] on link "Télécharger" at bounding box center [1341, 369] width 79 height 24
click at [1364, 331] on span at bounding box center [1365, 336] width 10 height 10
click at [1354, 296] on link "Télécharger" at bounding box center [1341, 304] width 79 height 24
click at [1357, 235] on link "Télécharger" at bounding box center [1341, 239] width 79 height 24
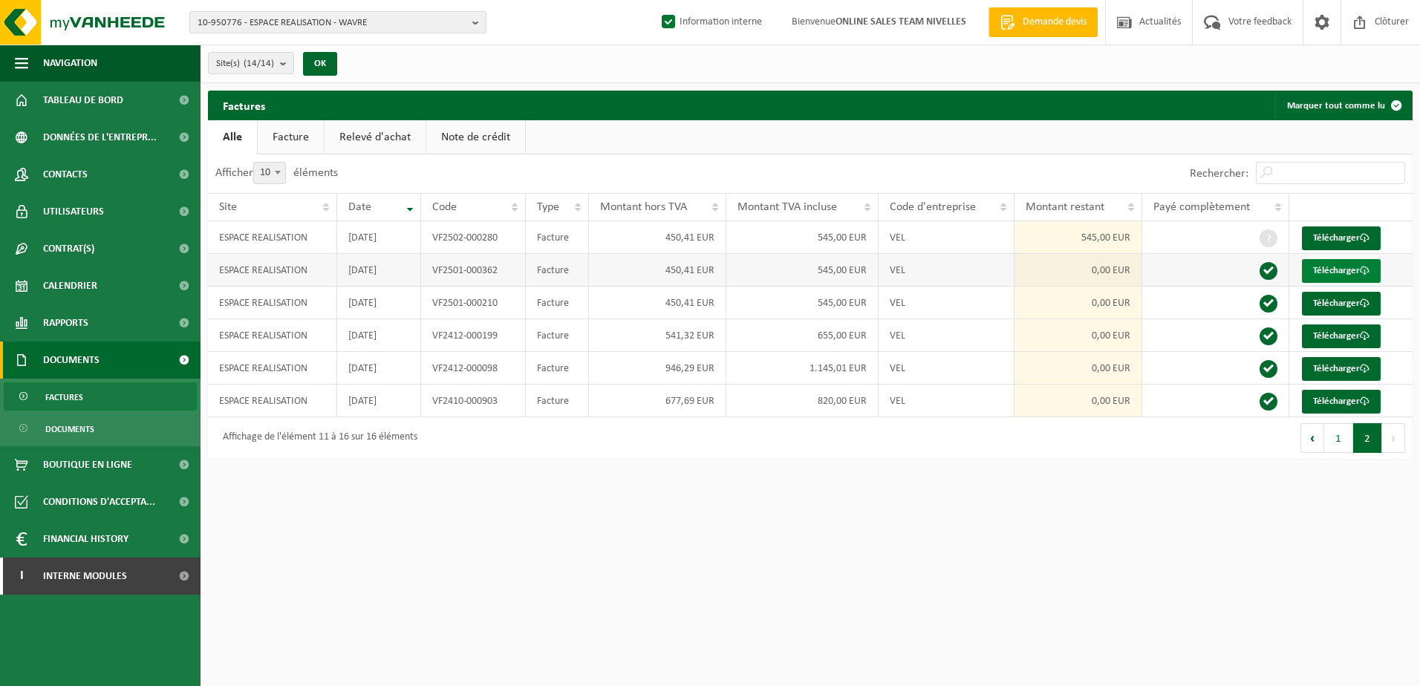
click at [1361, 271] on link "Télécharger" at bounding box center [1341, 271] width 79 height 24
click at [1341, 440] on button "1" at bounding box center [1338, 438] width 29 height 30
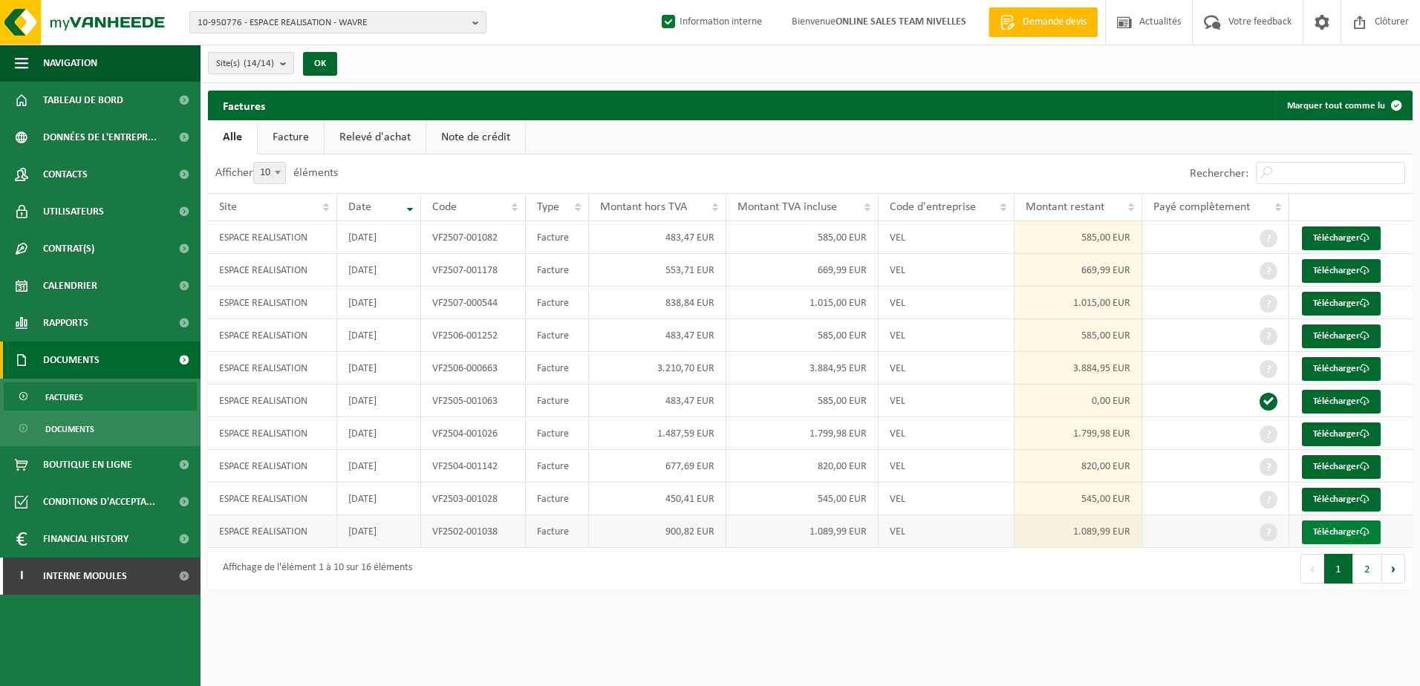
click at [1344, 532] on link "Télécharger" at bounding box center [1341, 533] width 79 height 24
click at [1353, 498] on link "Télécharger" at bounding box center [1341, 500] width 79 height 24
click at [1358, 465] on link "Télécharger" at bounding box center [1341, 467] width 79 height 24
click at [1355, 434] on link "Télécharger" at bounding box center [1341, 435] width 79 height 24
click at [1352, 400] on link "Télécharger" at bounding box center [1341, 402] width 79 height 24
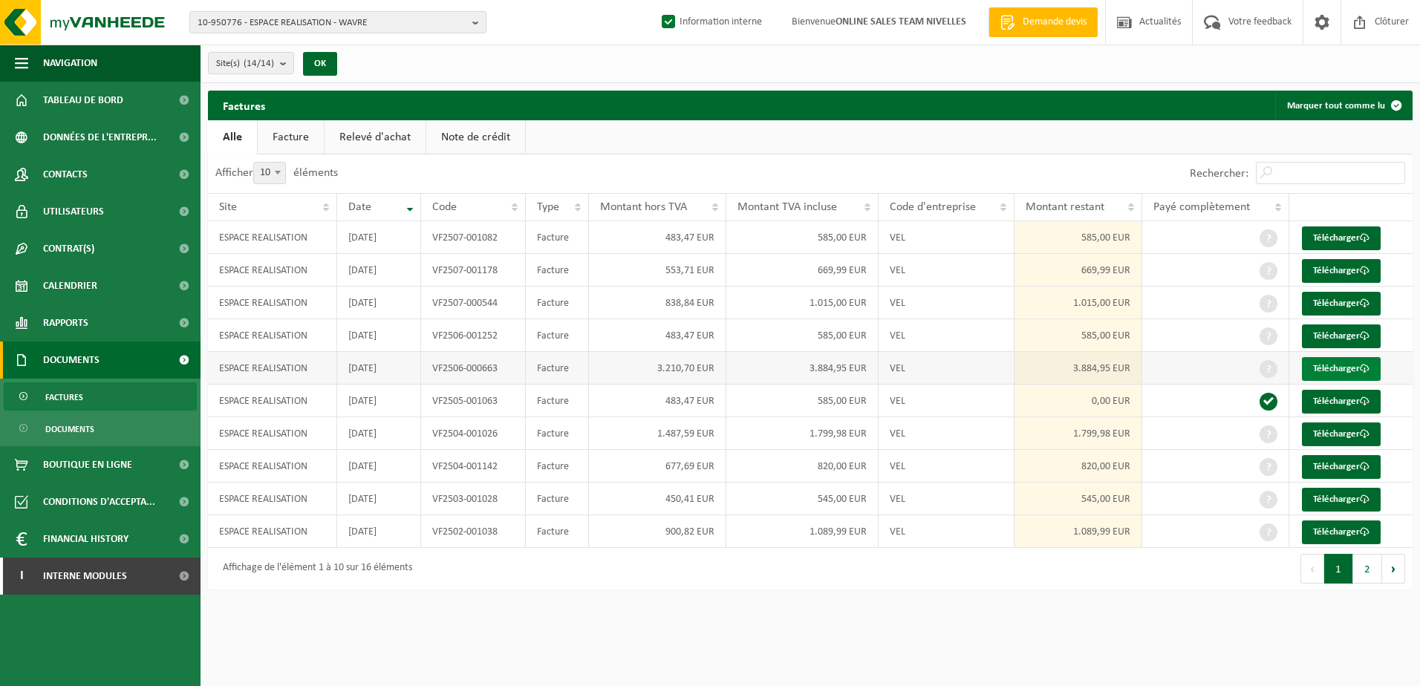
click at [1349, 369] on link "Télécharger" at bounding box center [1341, 369] width 79 height 24
click at [1349, 339] on link "Télécharger" at bounding box center [1341, 337] width 79 height 24
click at [1338, 304] on link "Télécharger" at bounding box center [1341, 304] width 79 height 24
click at [1349, 270] on link "Télécharger" at bounding box center [1341, 271] width 79 height 24
click at [1351, 241] on link "Télécharger" at bounding box center [1341, 239] width 79 height 24
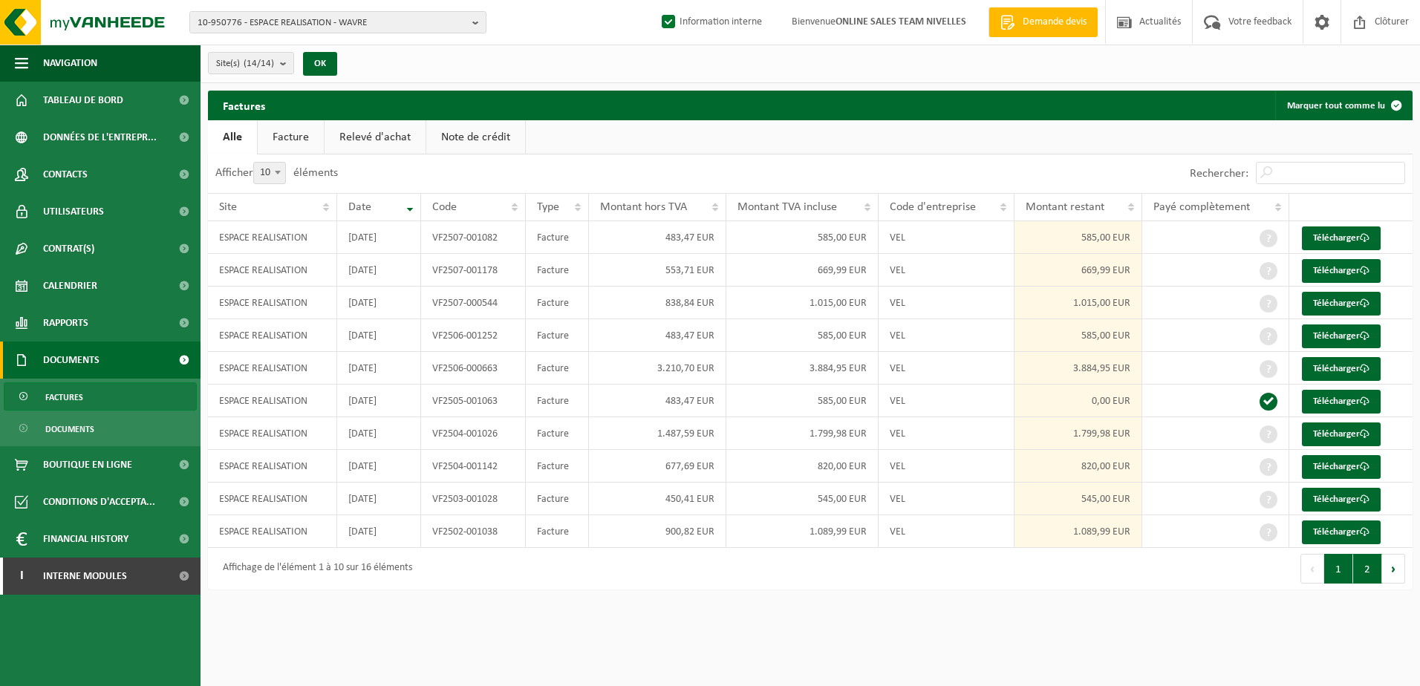
click at [1370, 570] on button "2" at bounding box center [1367, 569] width 29 height 30
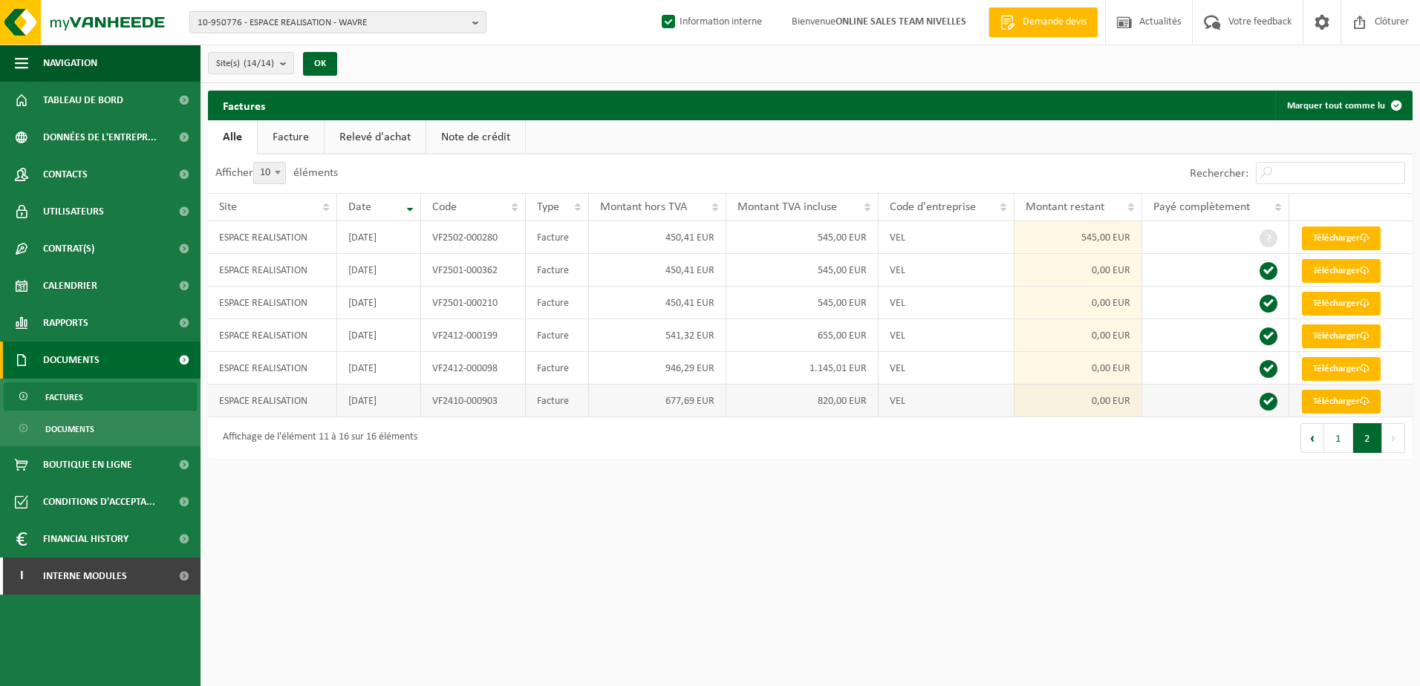
click at [1340, 402] on link "Télécharger" at bounding box center [1341, 402] width 79 height 24
click at [1349, 372] on link "Télécharger" at bounding box center [1341, 369] width 79 height 24
